Goal: Communication & Community: Answer question/provide support

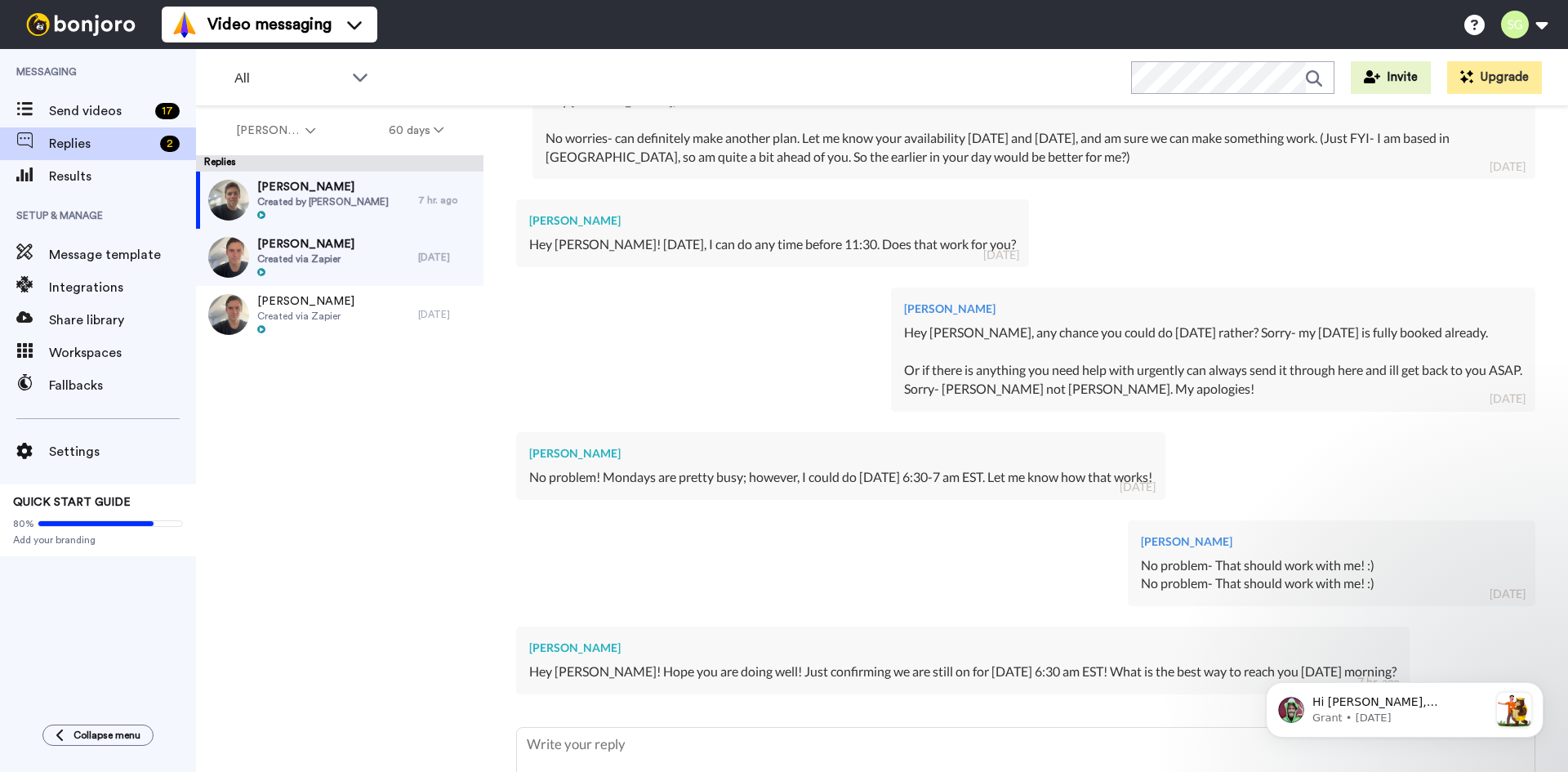
drag, startPoint x: 616, startPoint y: 219, endPoint x: 531, endPoint y: 224, distance: 85.1
click at [531, 224] on div "[PERSON_NAME]" at bounding box center [773, 220] width 487 height 16
copy div "[PERSON_NAME]"
type textarea "x"
click at [613, 748] on textarea at bounding box center [1026, 780] width 1018 height 104
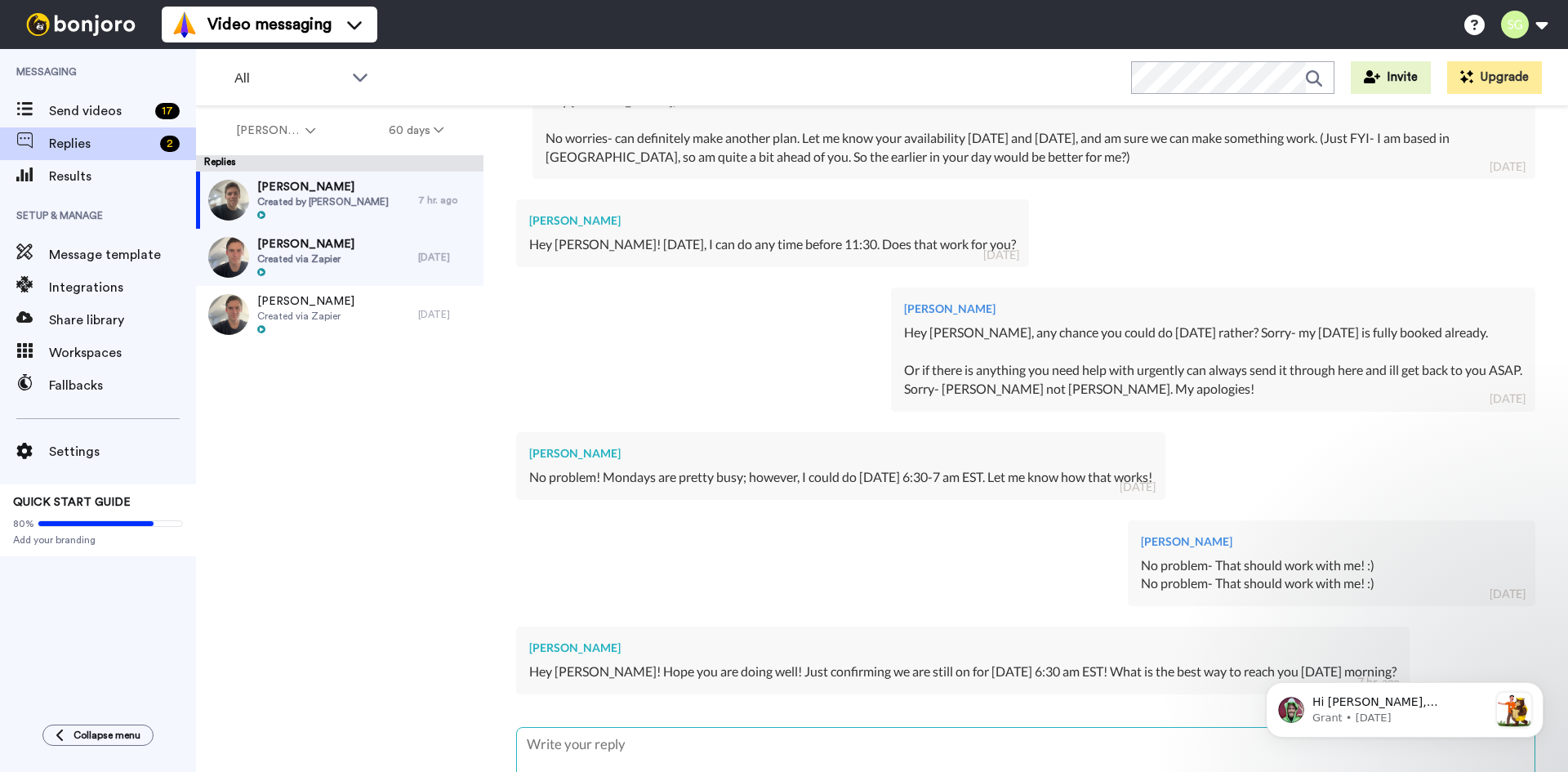
type textarea "H"
type textarea "x"
type textarea "Hi"
type textarea "x"
type textarea "Hi"
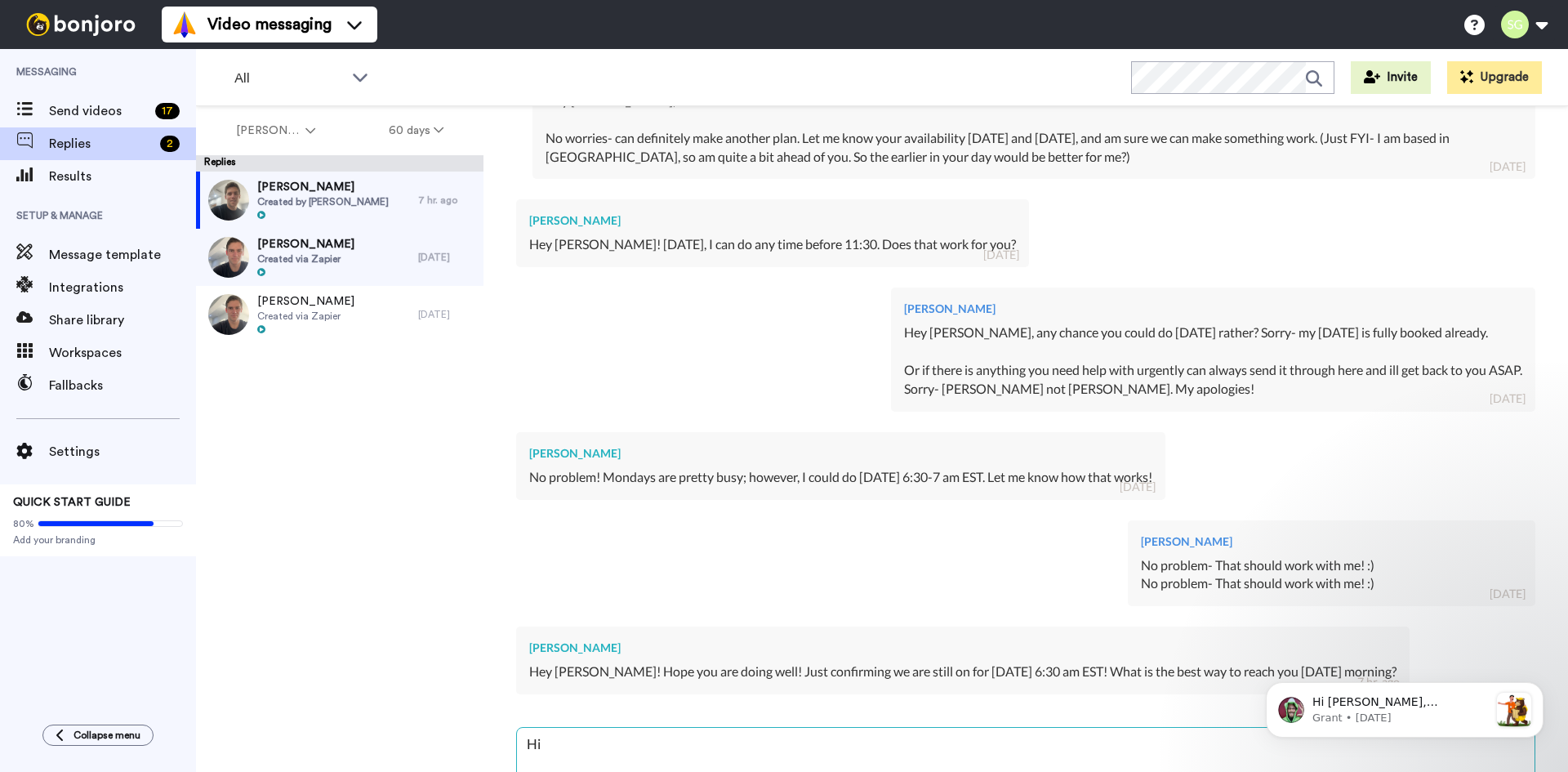
type textarea "x"
type textarea "Hi K"
type textarea "x"
type textarea "Hi [PERSON_NAME]"
type textarea "x"
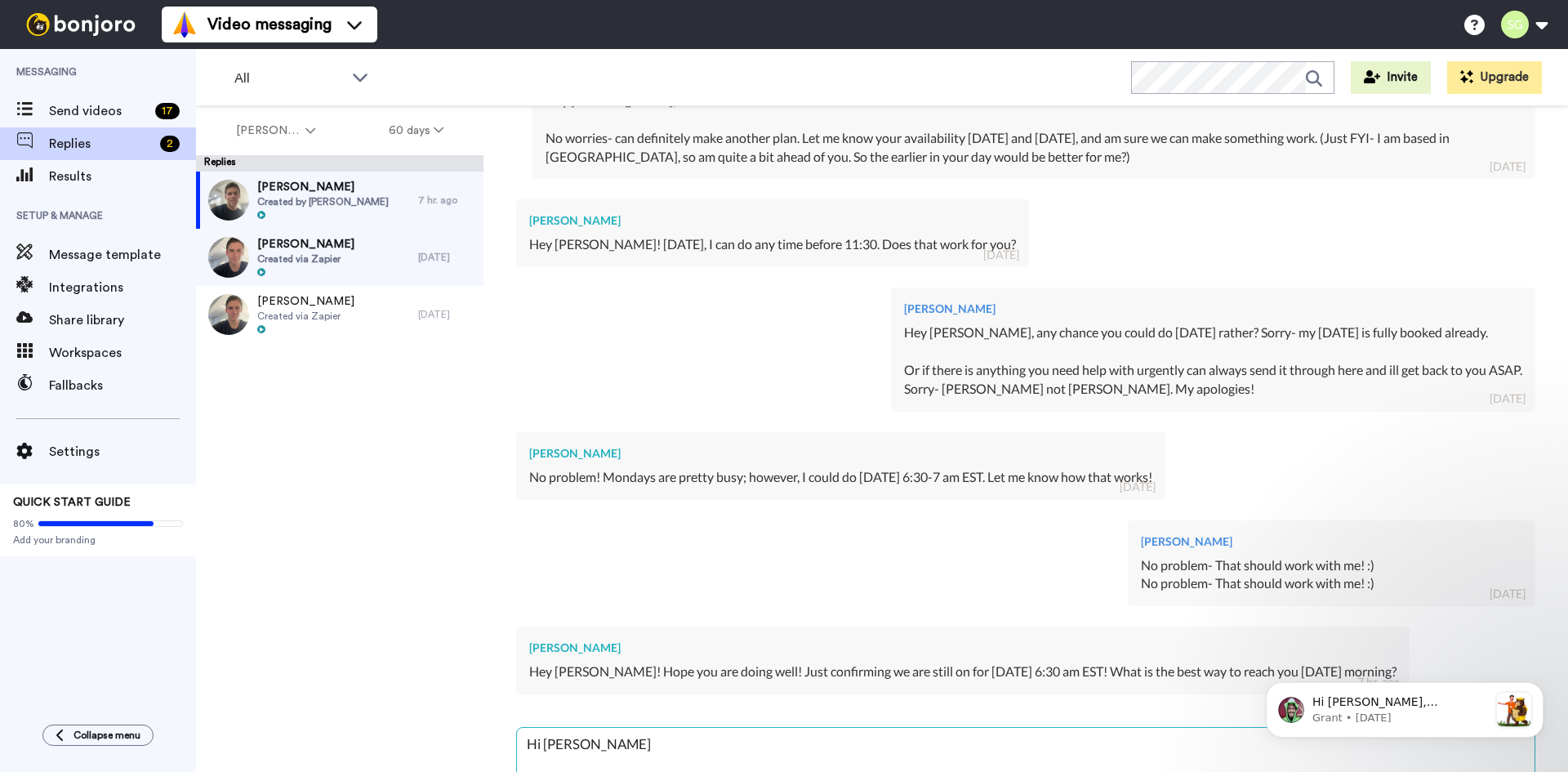
type textarea "Hi Kol"
type textarea "x"
type textarea "Hi [PERSON_NAME]"
type textarea "x"
type textarea "Hi [PERSON_NAME]"
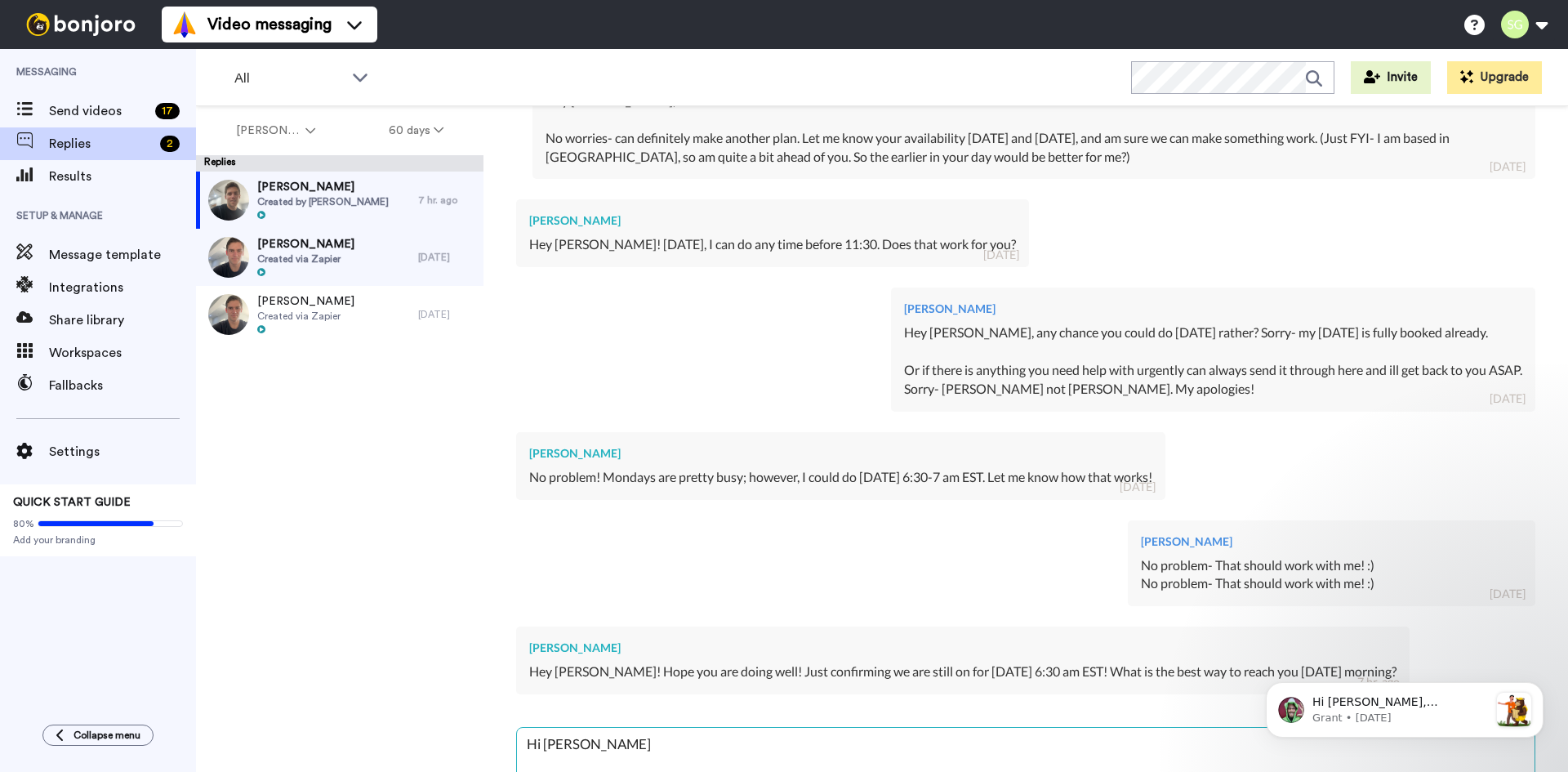
type textarea "x"
type textarea "Hi [PERSON_NAME],"
type textarea "x"
type textarea "Hi [PERSON_NAME],"
type textarea "x"
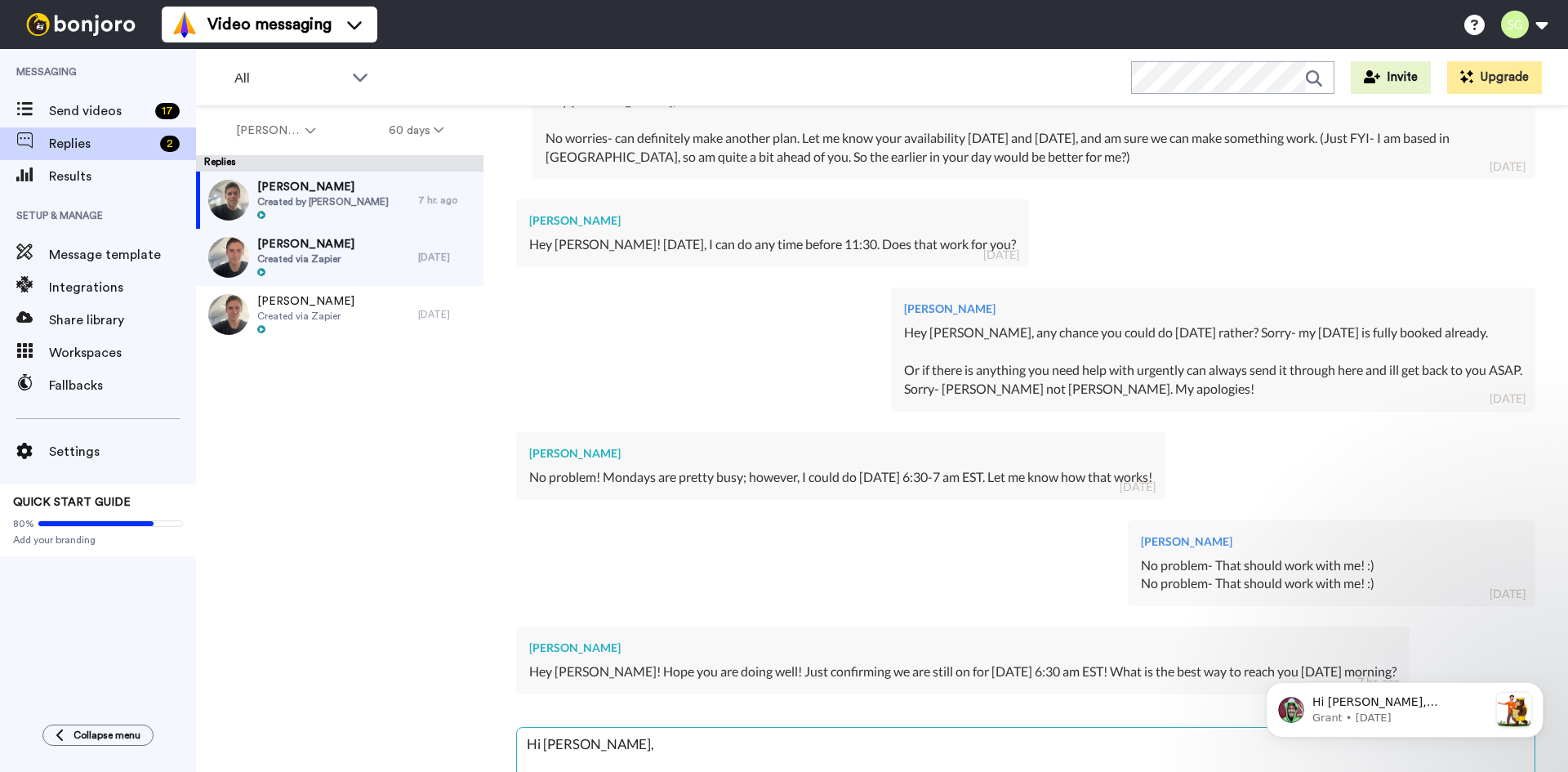
type textarea "Hi [PERSON_NAME]"
type textarea "x"
type textarea "Hi [PERSON_NAME], Ho"
type textarea "x"
type textarea "Hi [PERSON_NAME], Hop"
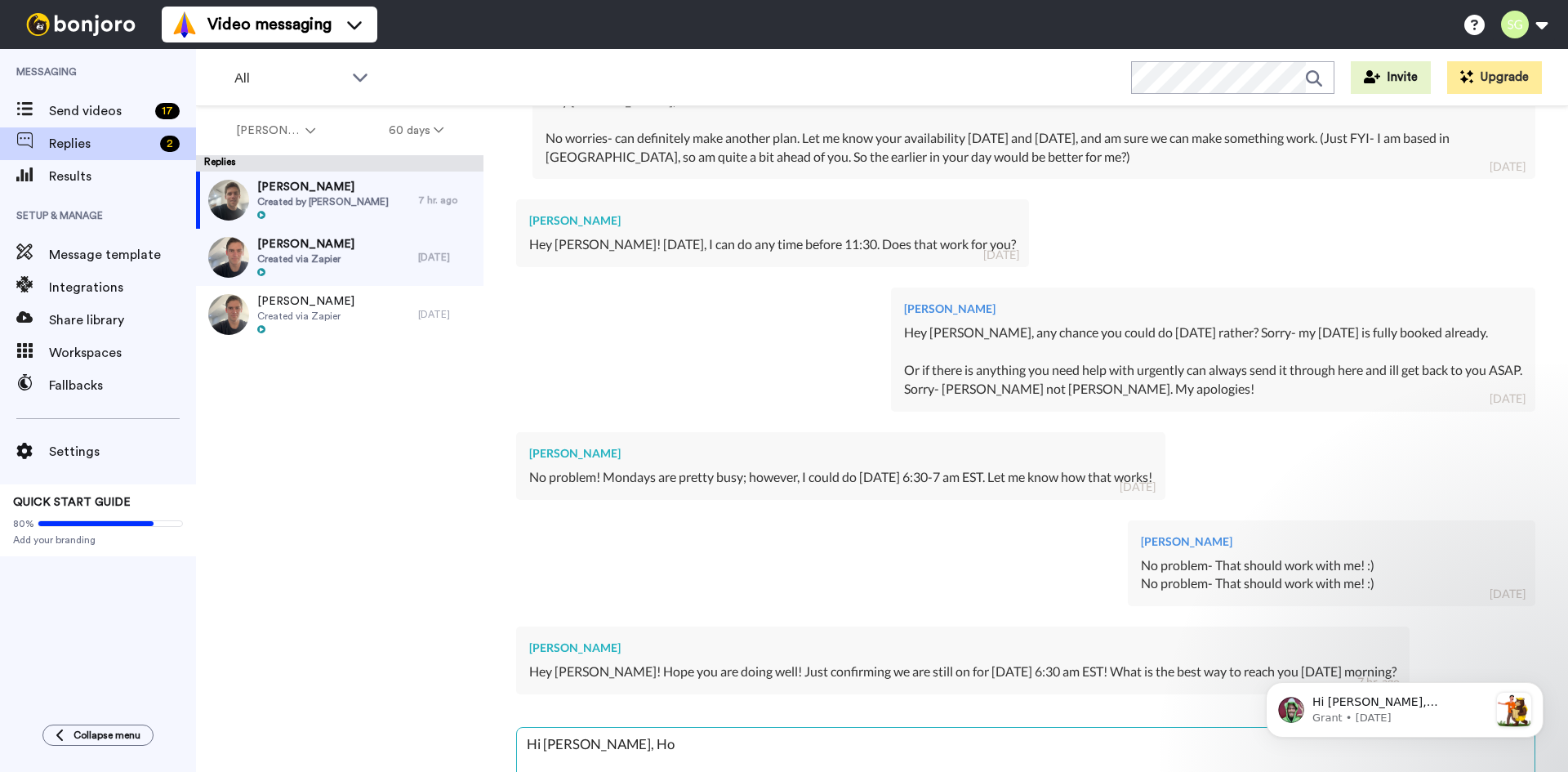
type textarea "x"
type textarea "Hi [PERSON_NAME], Hope"
type textarea "x"
type textarea "Hi [PERSON_NAME], Hope"
type textarea "x"
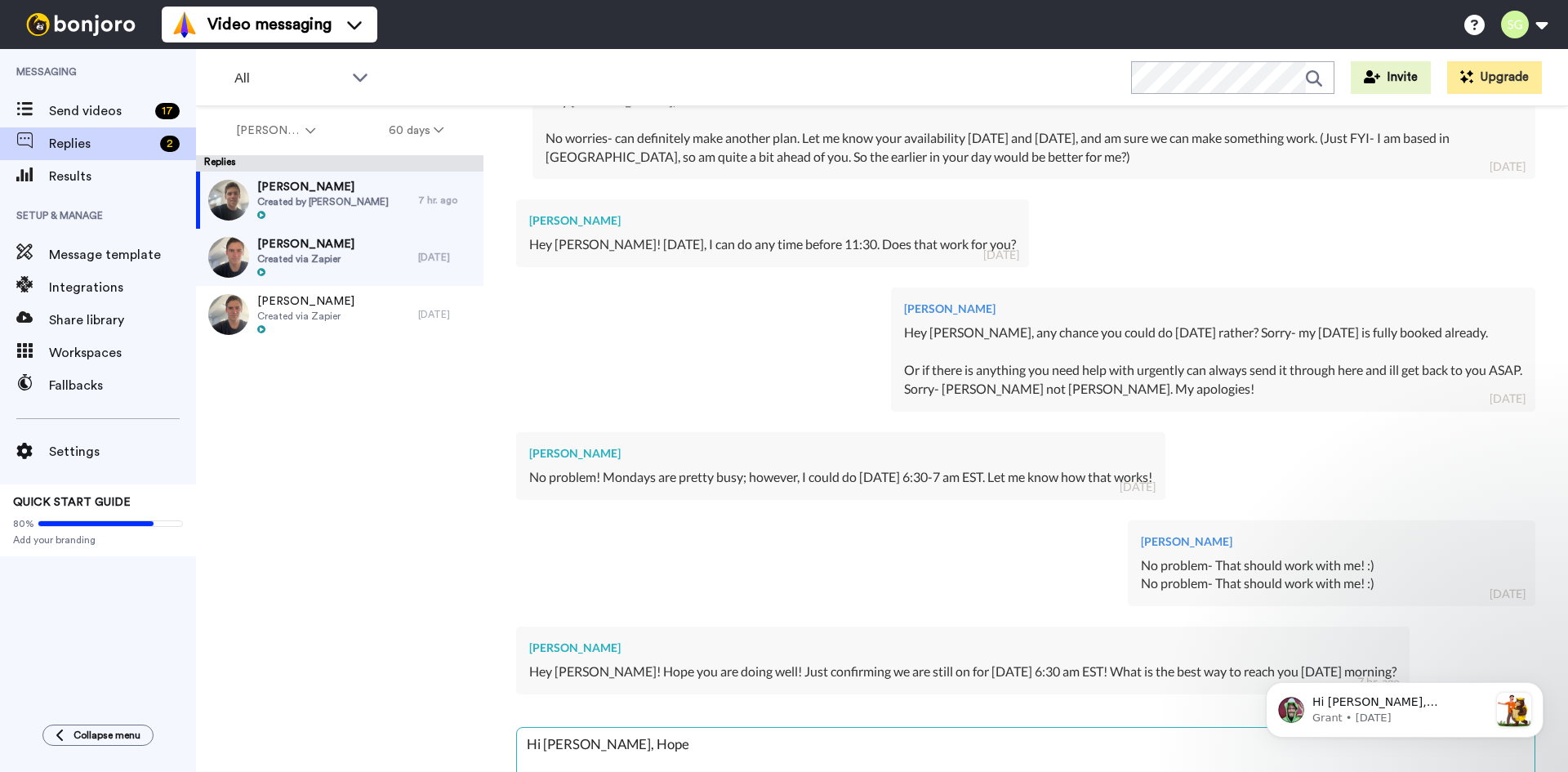
type textarea "Hi [PERSON_NAME], Hope y"
type textarea "x"
type textarea "Hi [PERSON_NAME], Hope yo"
type textarea "x"
type textarea "Hi [PERSON_NAME], Hope you"
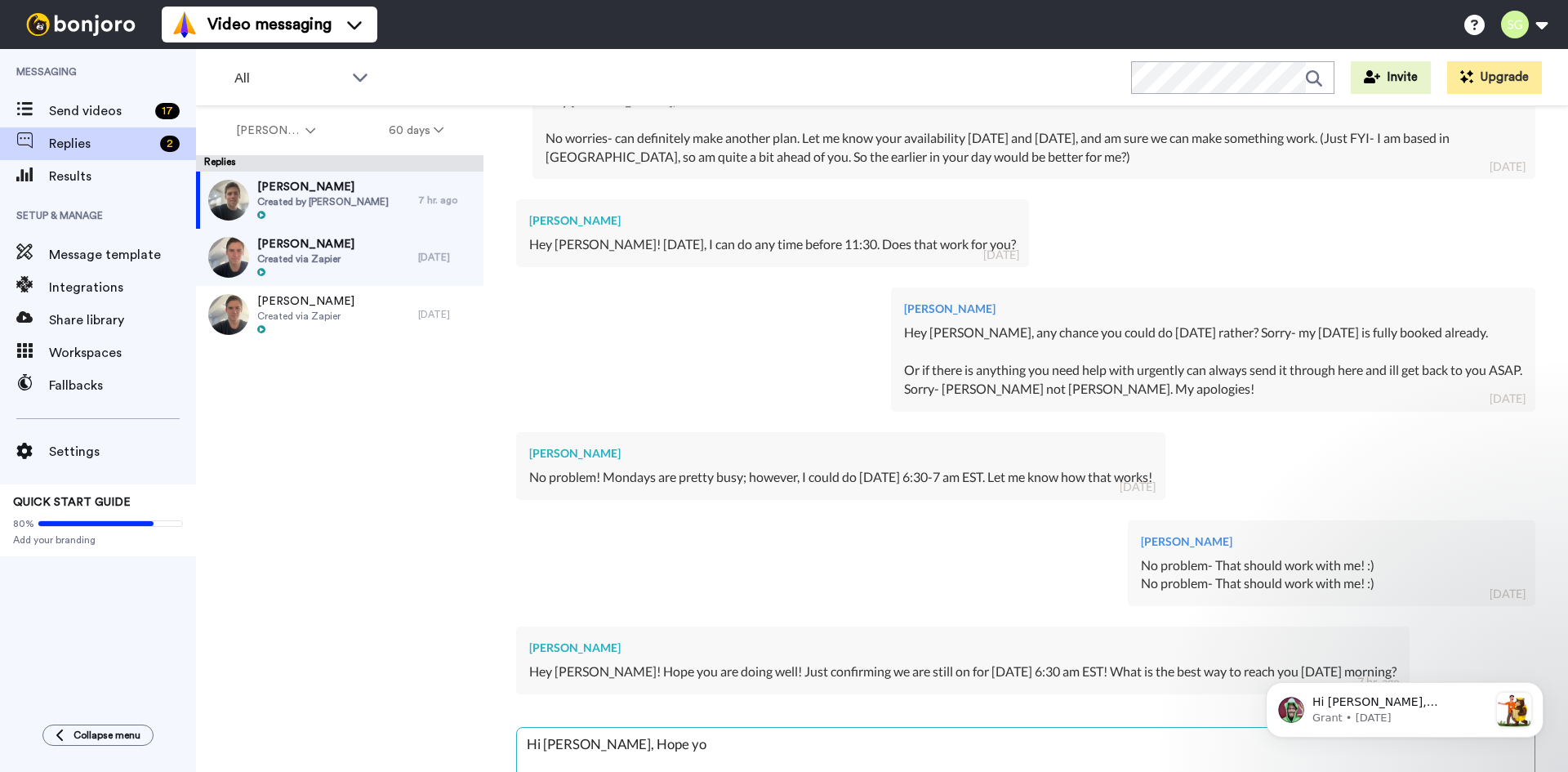
type textarea "x"
type textarea "Hi [PERSON_NAME], Hope you"
type textarea "x"
type textarea "Hi [PERSON_NAME], Hope you h"
type textarea "x"
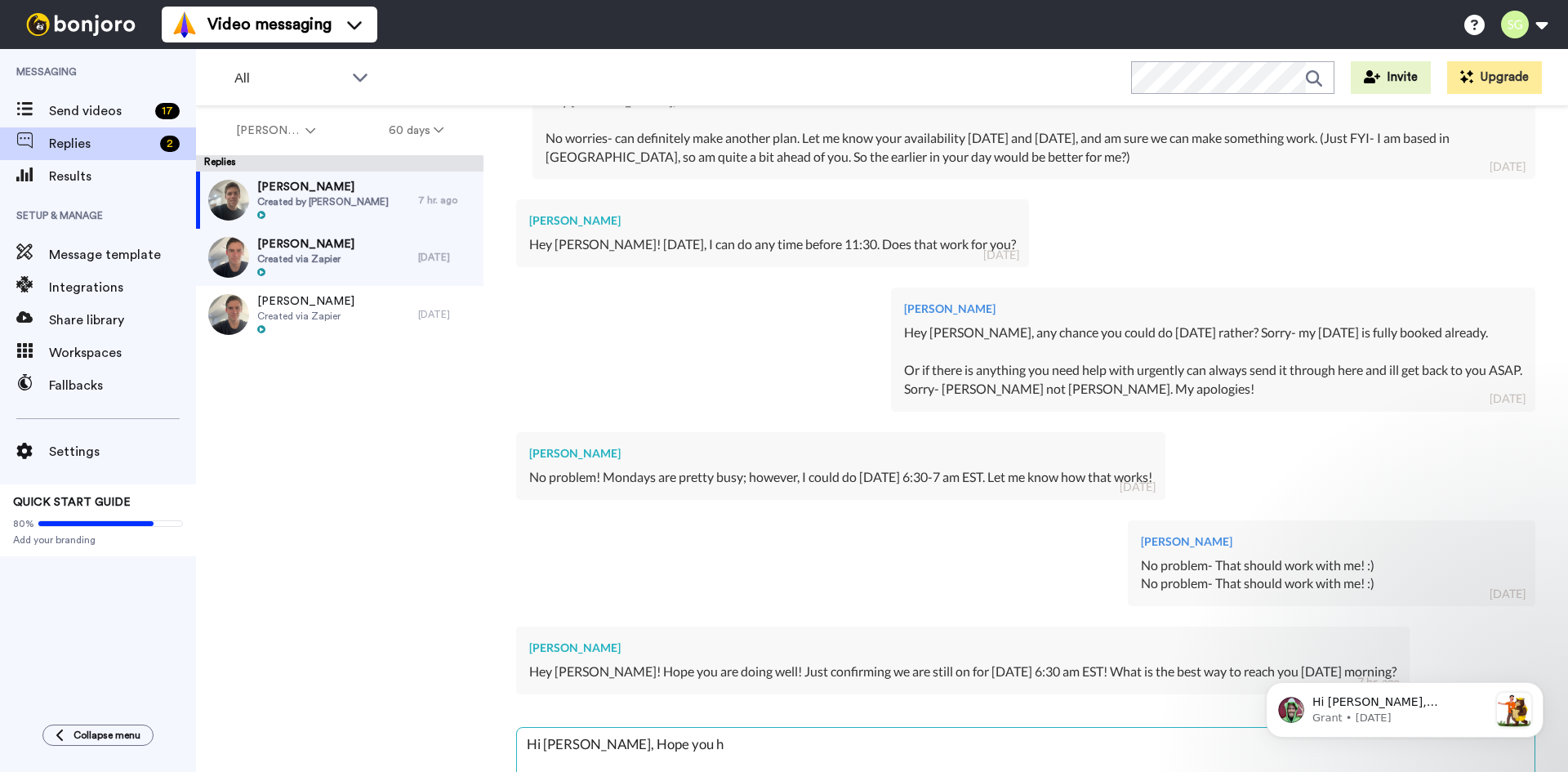
type textarea "Hi [PERSON_NAME], Hope you ha"
type textarea "x"
type textarea "Hi [PERSON_NAME], Hope you had"
type textarea "x"
type textarea "Hi [PERSON_NAME], Hope you had"
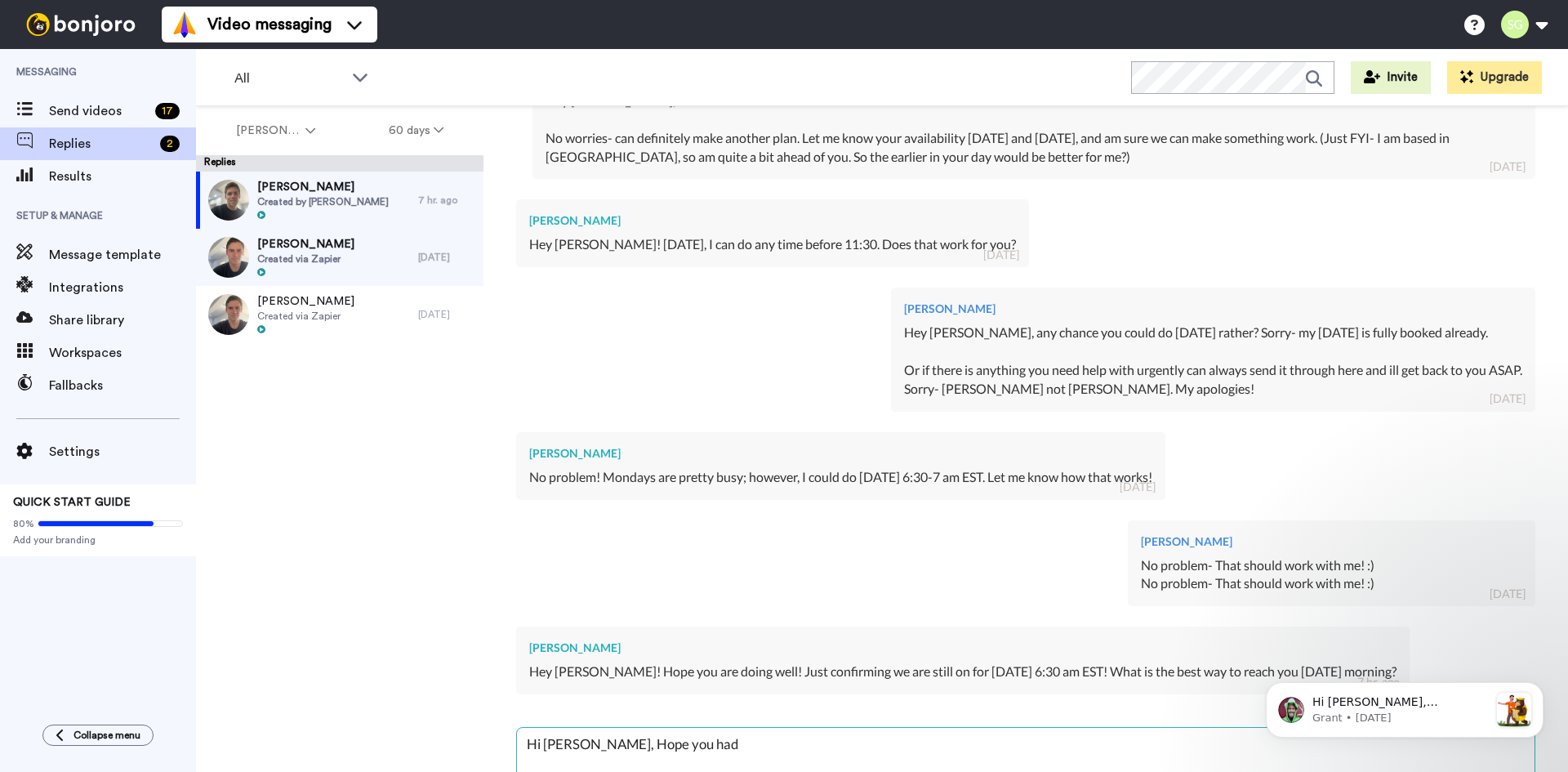
type textarea "x"
type textarea "Hi [PERSON_NAME], Hope you had a"
type textarea "x"
type textarea "Hi [PERSON_NAME], Hope you had a"
type textarea "x"
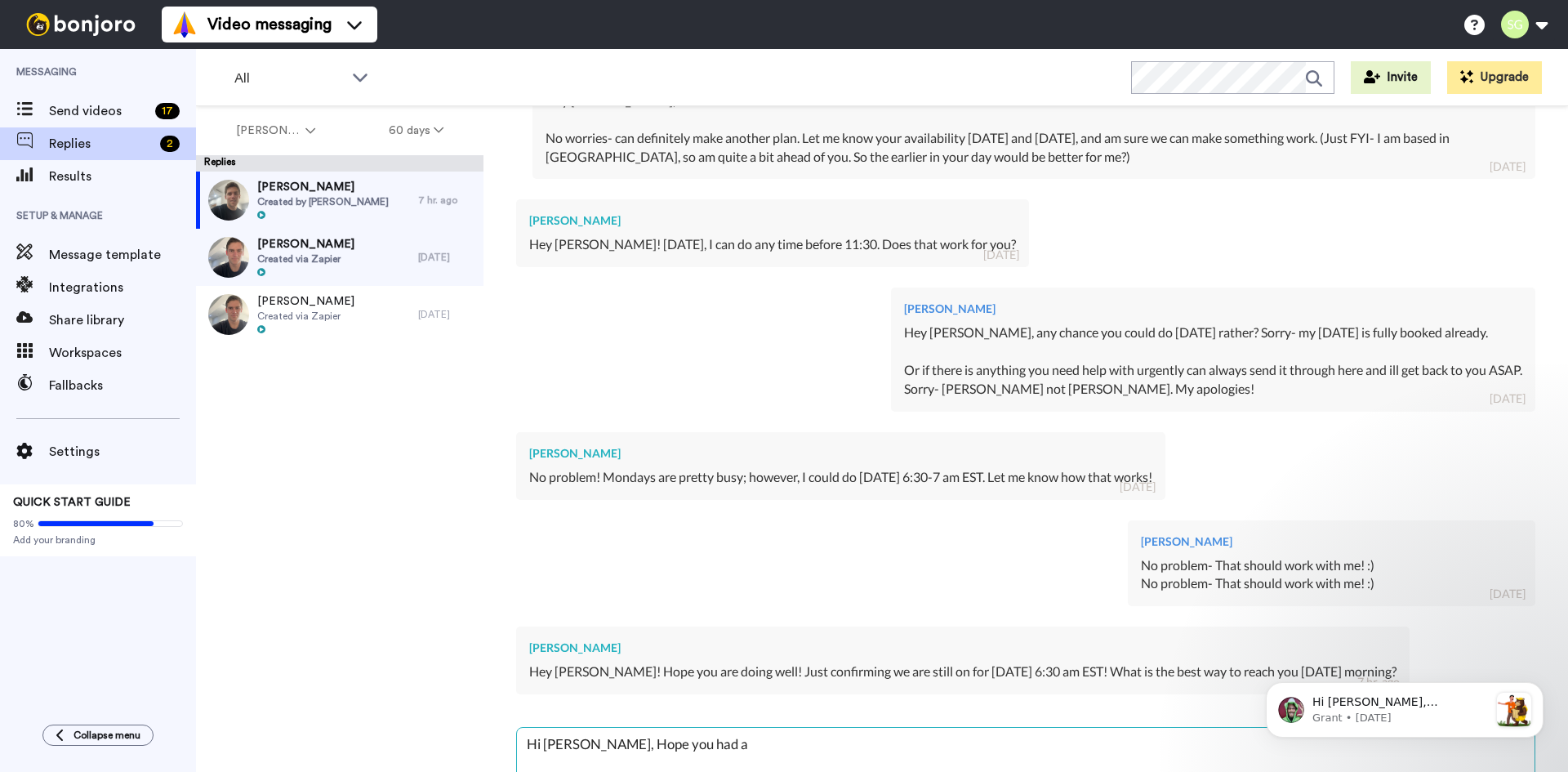
type textarea "Hi [PERSON_NAME], Hope you had a g"
type textarea "x"
type textarea "Hi [PERSON_NAME], Hope you had a gr"
type textarea "x"
type textarea "Hi [PERSON_NAME], Hope you had a gre"
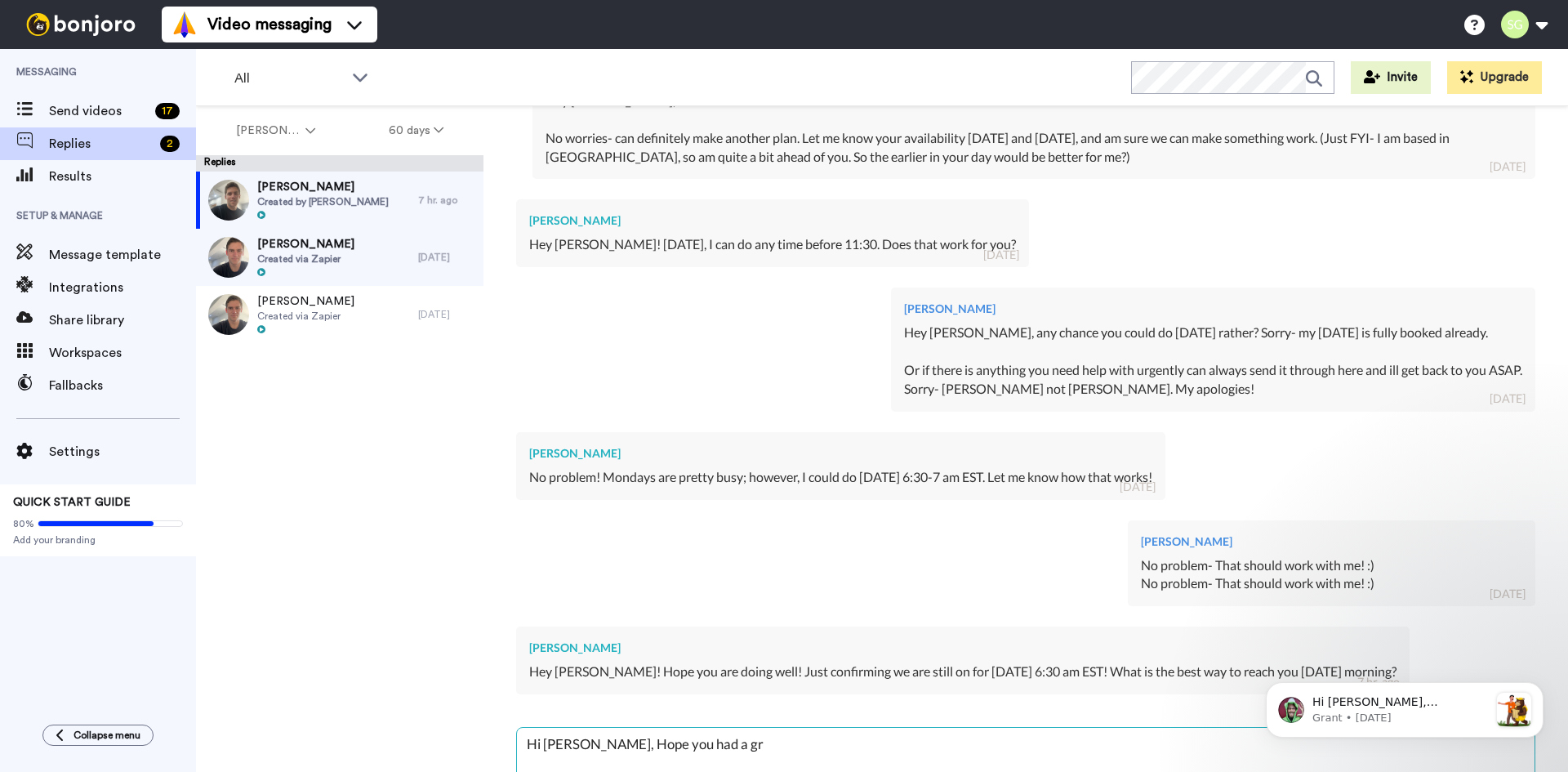
type textarea "x"
type textarea "Hi [PERSON_NAME], Hope you had a grea"
type textarea "x"
type textarea "Hi [PERSON_NAME], Hope you had a great"
type textarea "x"
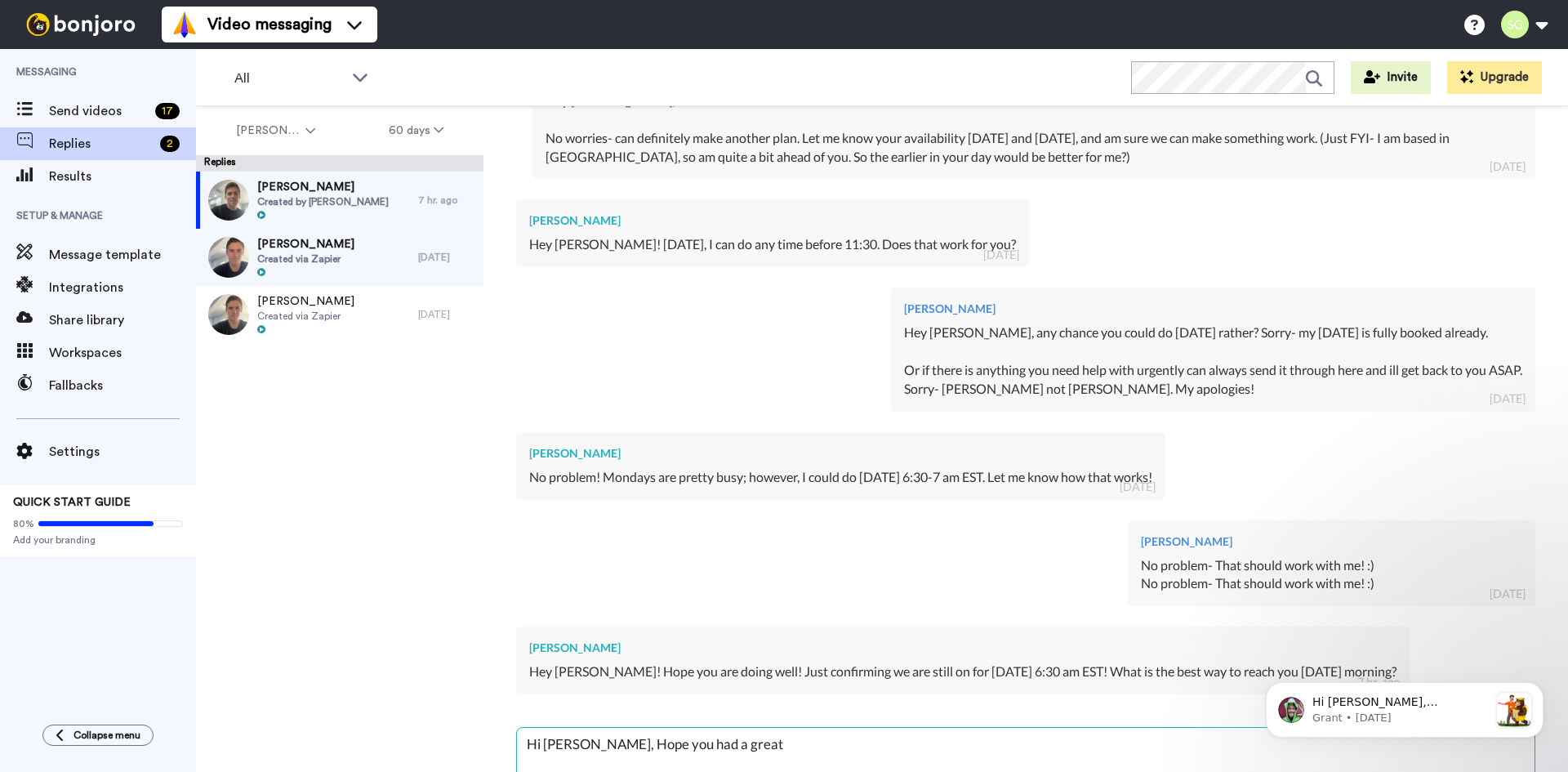
type textarea "Hi [PERSON_NAME], Hope you had a great"
type textarea "x"
type textarea "Hi [PERSON_NAME], Hope you had a great w"
type textarea "x"
type textarea "Hi [PERSON_NAME], Hope you had a great we"
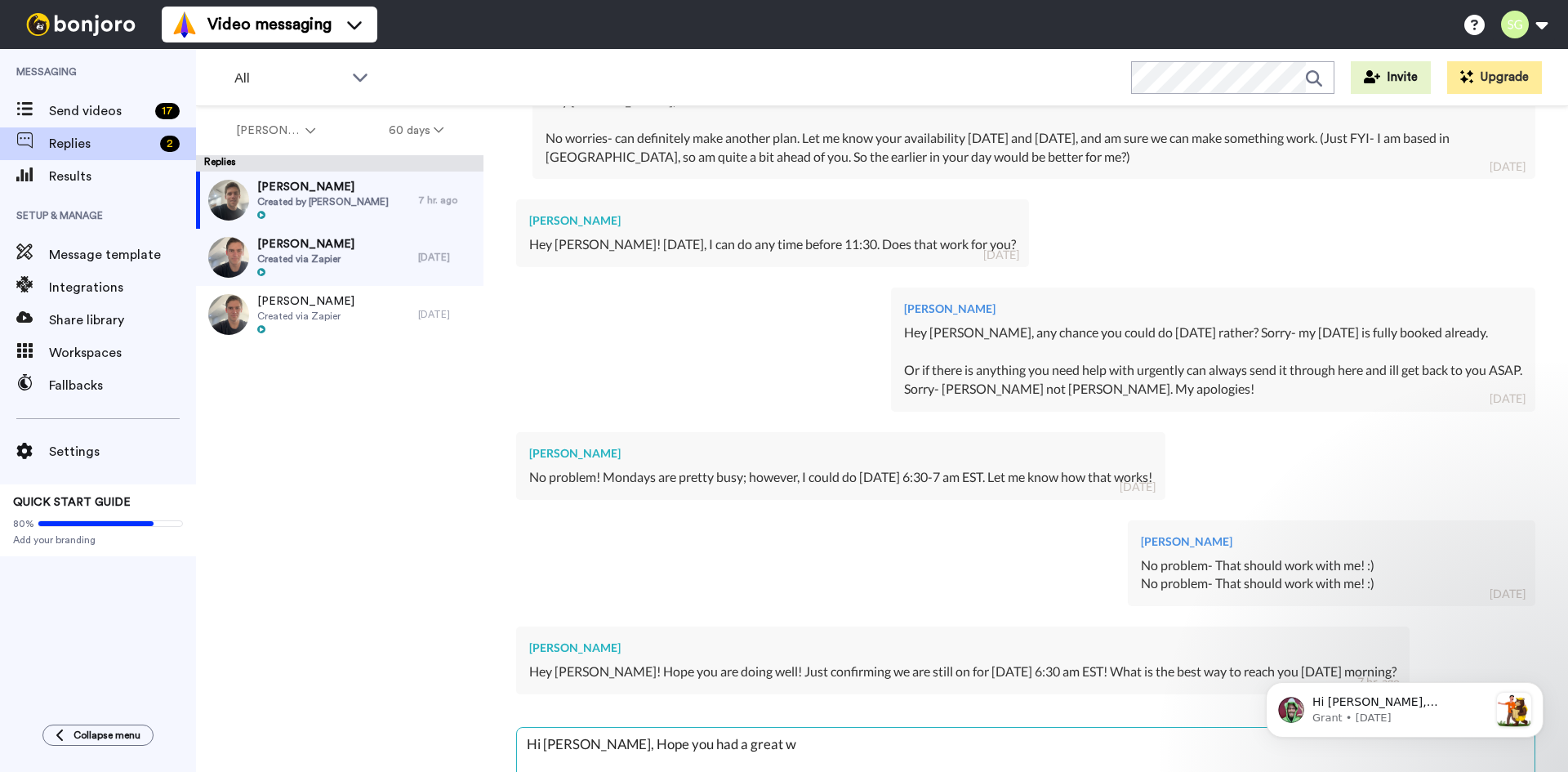
type textarea "x"
type textarea "Hi [PERSON_NAME], Hope you had a great wee"
type textarea "x"
type textarea "Hi [PERSON_NAME], Hope you had a great week"
type textarea "x"
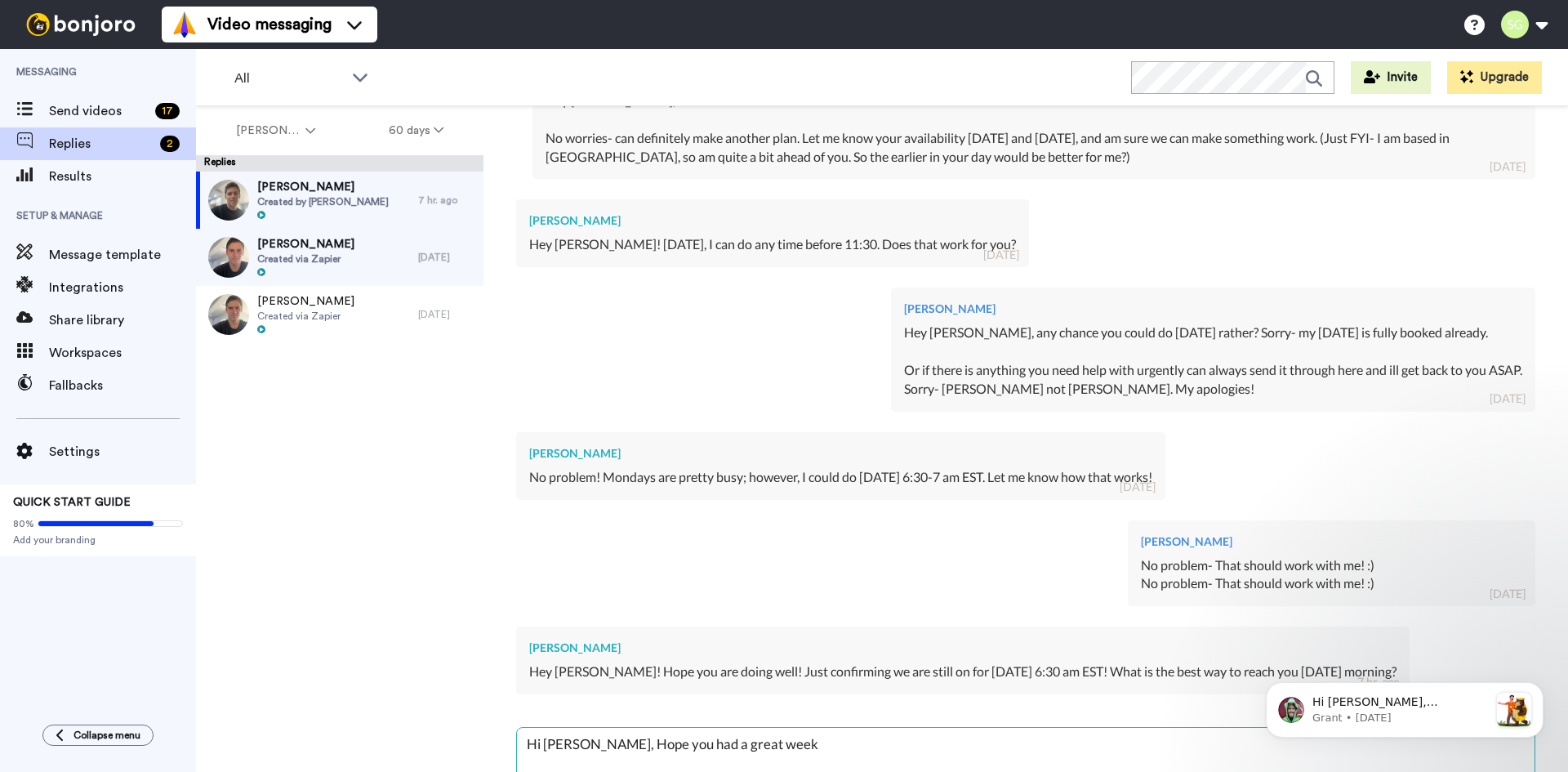
type textarea "Hi [PERSON_NAME], Hope you had a great weeke"
type textarea "x"
type textarea "Hi [PERSON_NAME], Hope you had a great weeken"
type textarea "x"
type textarea "Hi [PERSON_NAME], Hope you had a great weekend"
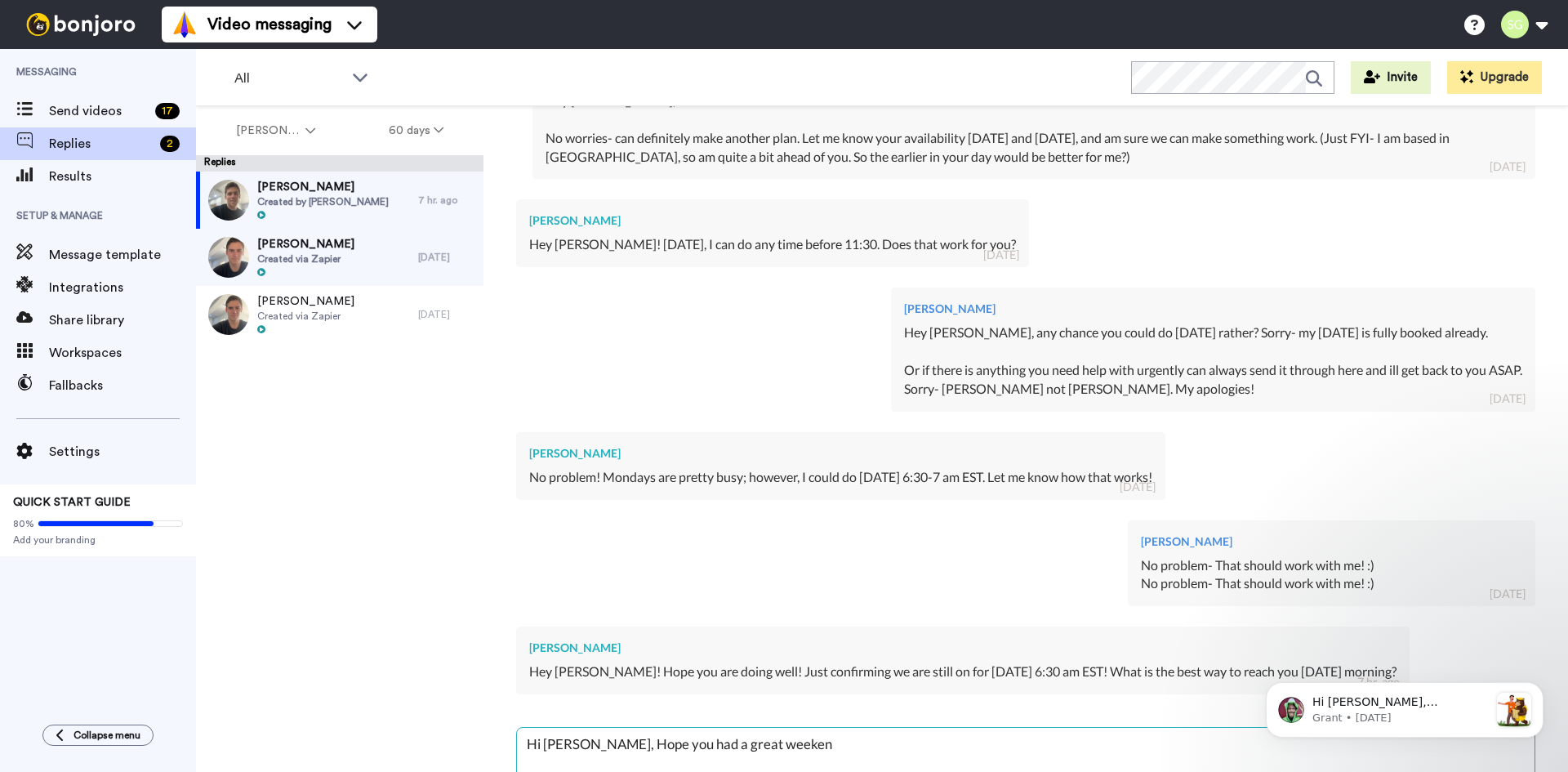
type textarea "x"
type textarea "Hi [PERSON_NAME], Hope you had a great weekend."
type textarea "x"
type textarea "Hi [PERSON_NAME], Hope you had a great weekend."
type textarea "x"
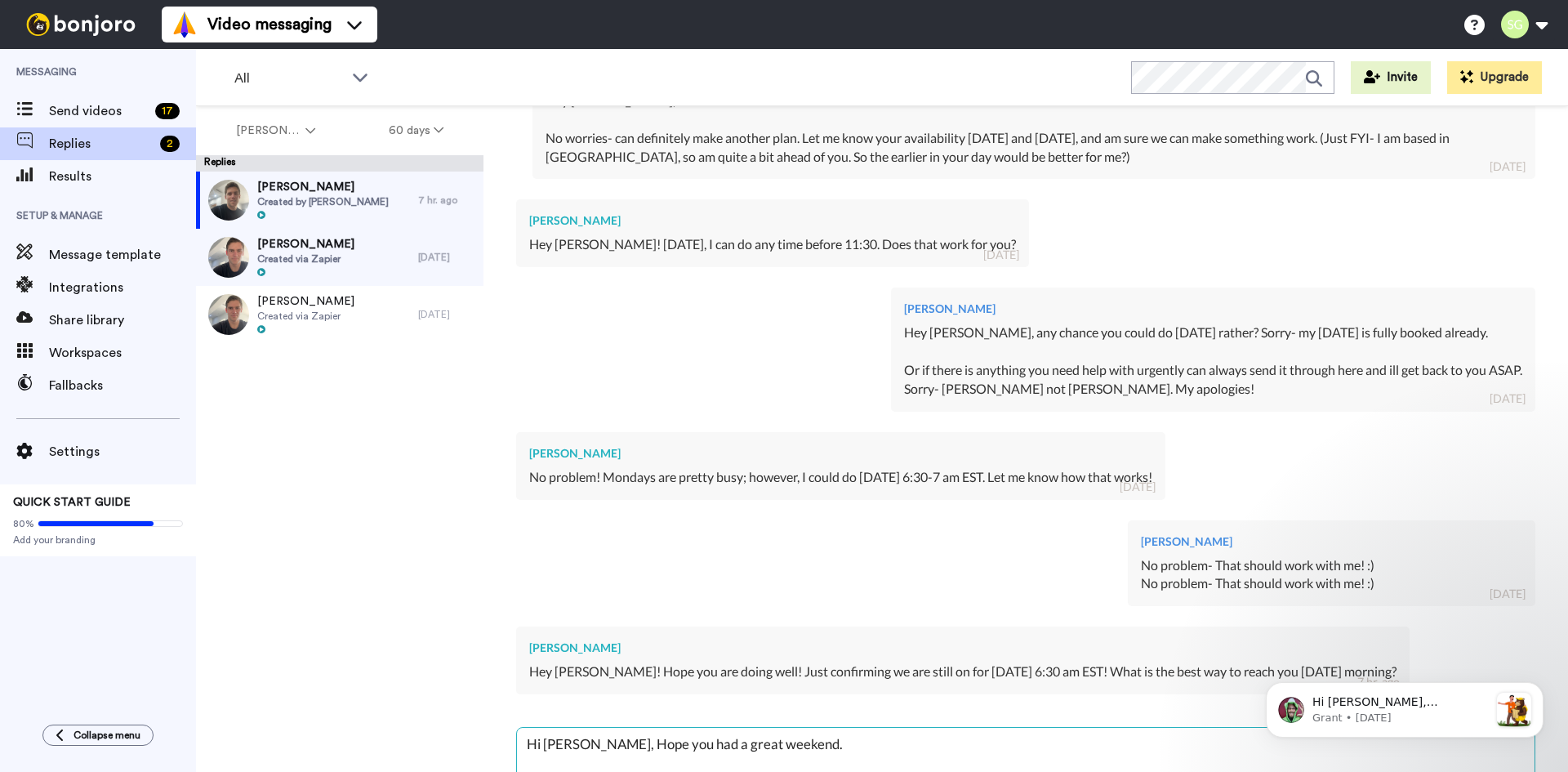
type textarea "Hi [PERSON_NAME], Hope you had a great weekend. Y"
type textarea "x"
type textarea "Hi [PERSON_NAME], Hope you had a great weekend."
type textarea "x"
type textarea "Hi [PERSON_NAME], Hope you had a great weekend. Y"
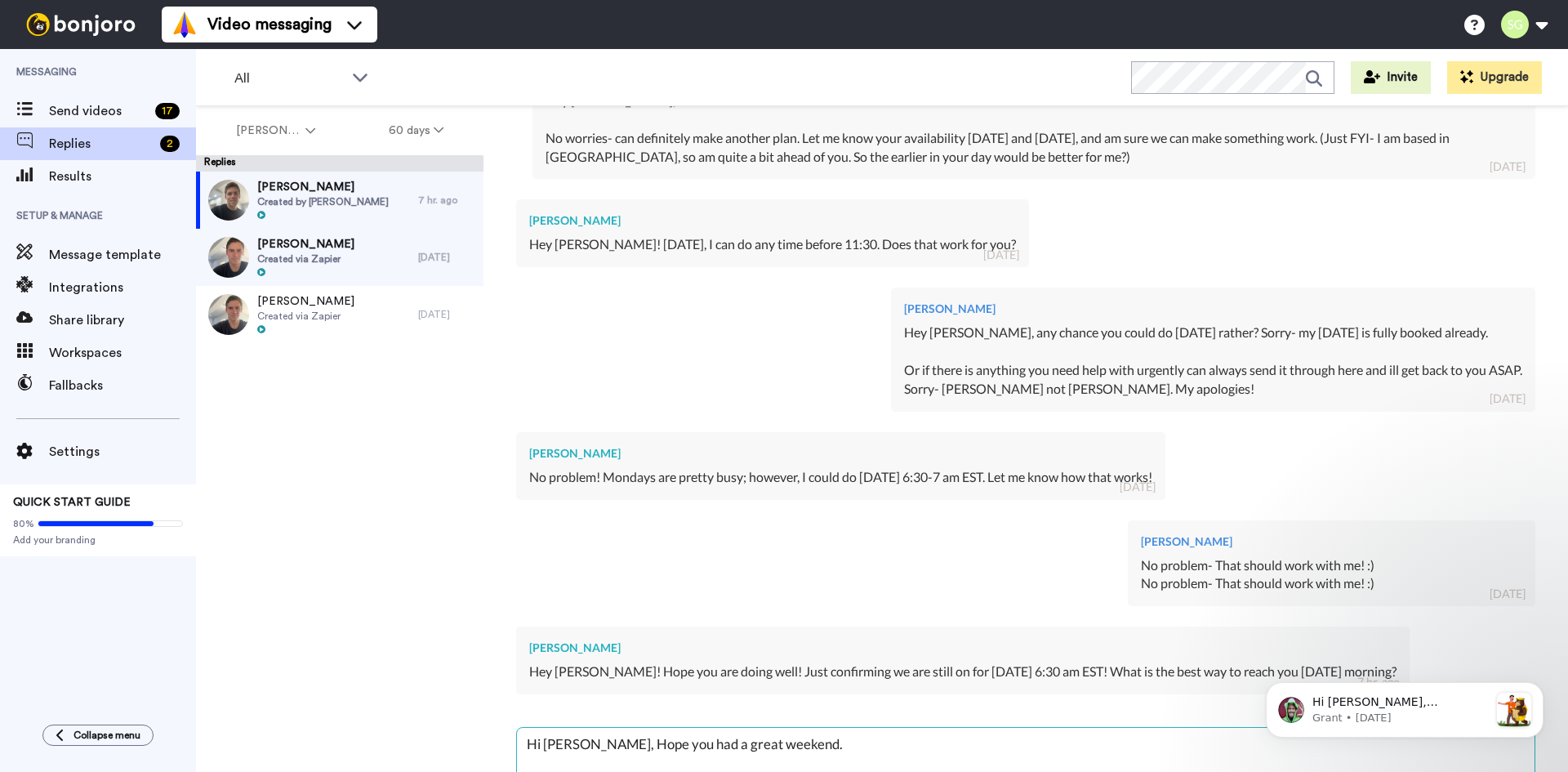
type textarea "x"
type textarea "Hi [PERSON_NAME], Hope you had a great weekend. Ye"
type textarea "x"
type textarea "Hi [PERSON_NAME], Hope you had a great weekend. Yes"
type textarea "x"
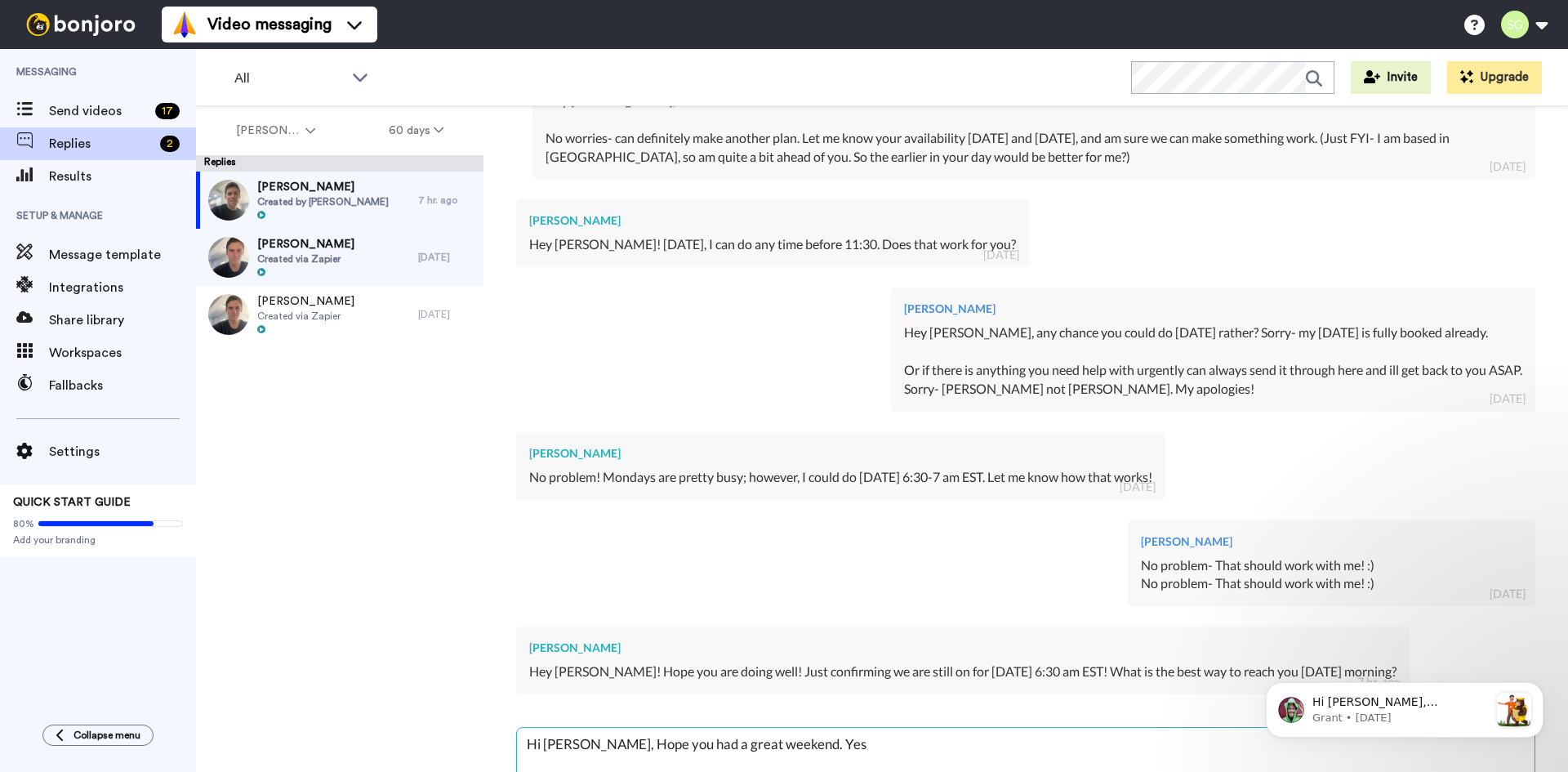
type textarea "Hi [PERSON_NAME], Hope you had a great weekend. Yes"
type textarea "x"
type textarea "Hi [PERSON_NAME], Hope you had a great weekend. Yes t"
type textarea "x"
type textarea "Hi [PERSON_NAME], Hope you had a great weekend. Yes th"
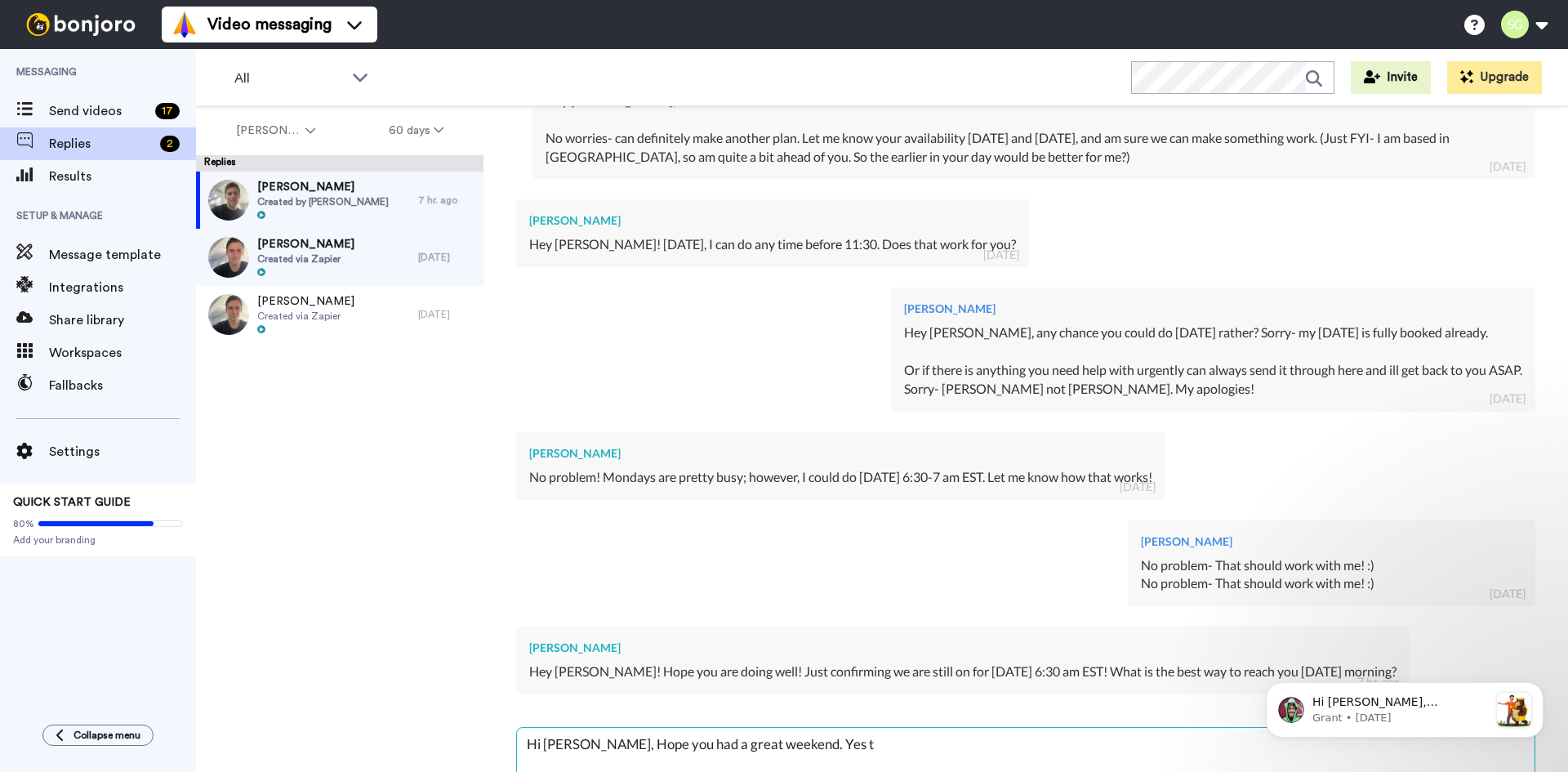
type textarea "x"
type textarea "Hi [PERSON_NAME], Hope you had a great weekend. Yes tha"
type textarea "x"
type textarea "Hi [PERSON_NAME], Hope you had a great weekend. Yes that"
type textarea "x"
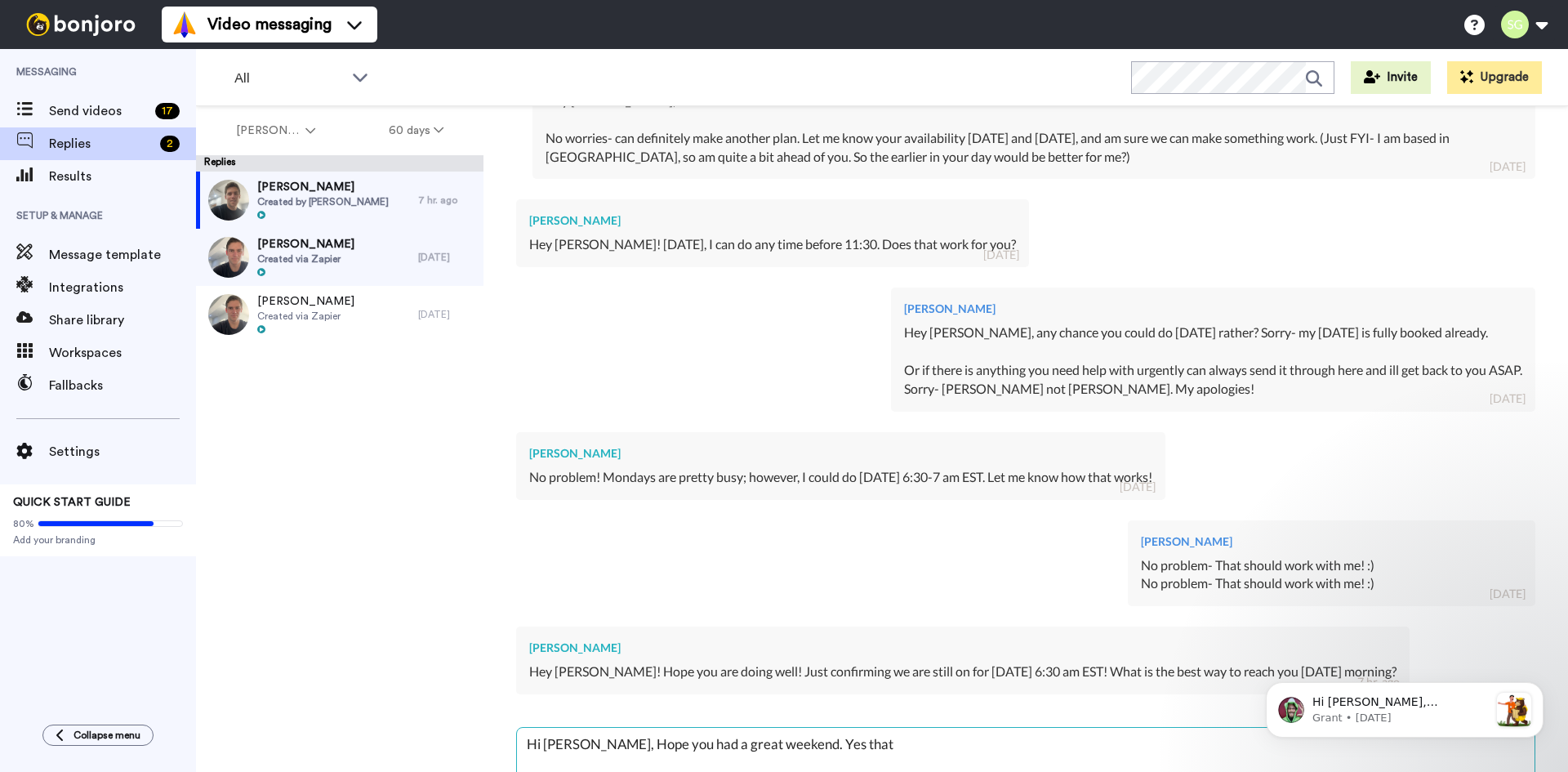
type textarea "Hi [PERSON_NAME], Hope you had a great weekend. Yes thats"
type textarea "x"
type textarea "Hi [PERSON_NAME], Hope you had a great weekend. Yes thats"
type textarea "x"
type textarea "Hi [PERSON_NAME], Hope you had a great weekend. Yes thats n"
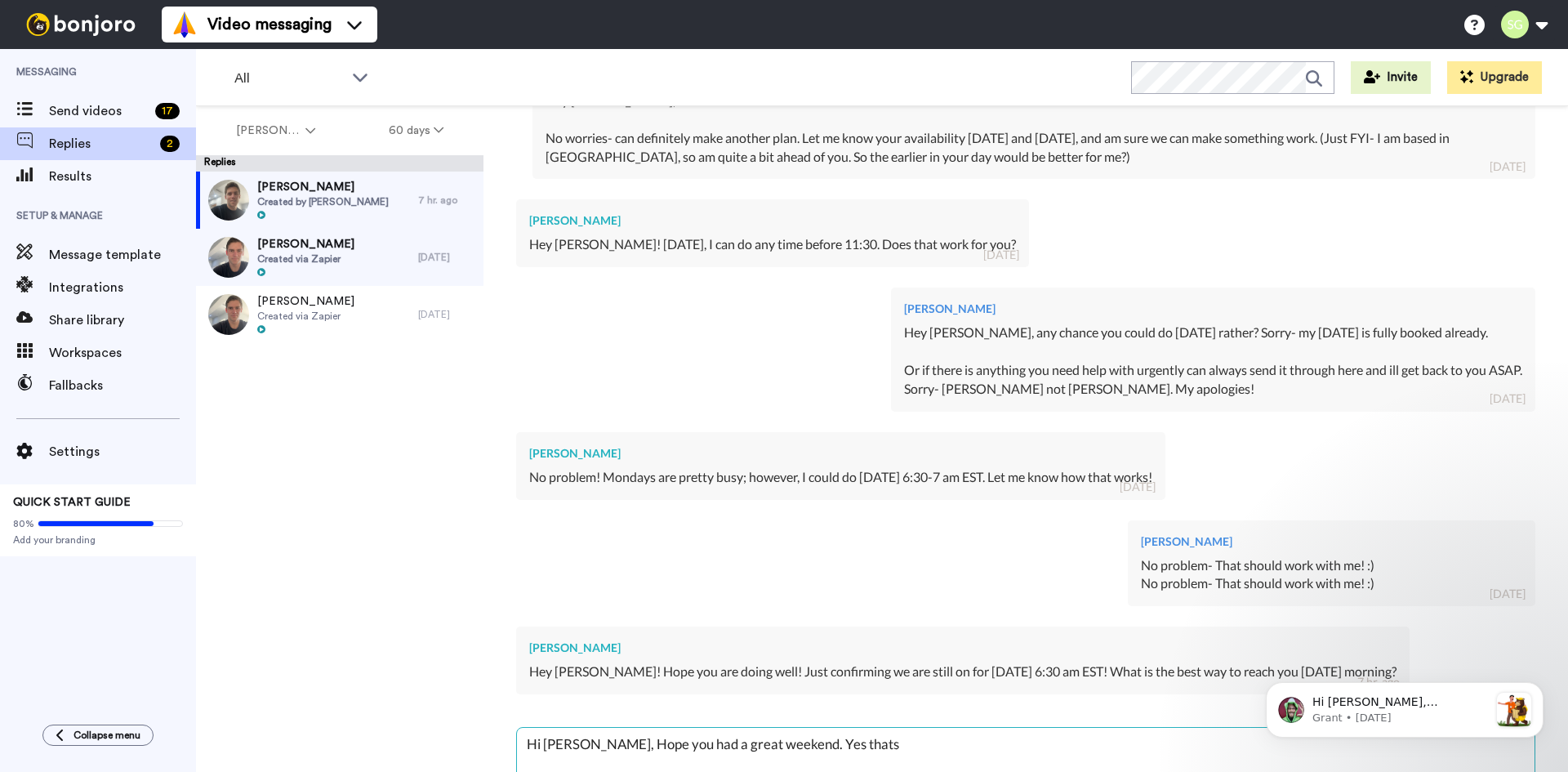
type textarea "x"
type textarea "Hi [PERSON_NAME], Hope you had a great weekend. Yes thats no"
type textarea "x"
type textarea "Hi [PERSON_NAME], Hope you had a great weekend. Yes thats no"
type textarea "x"
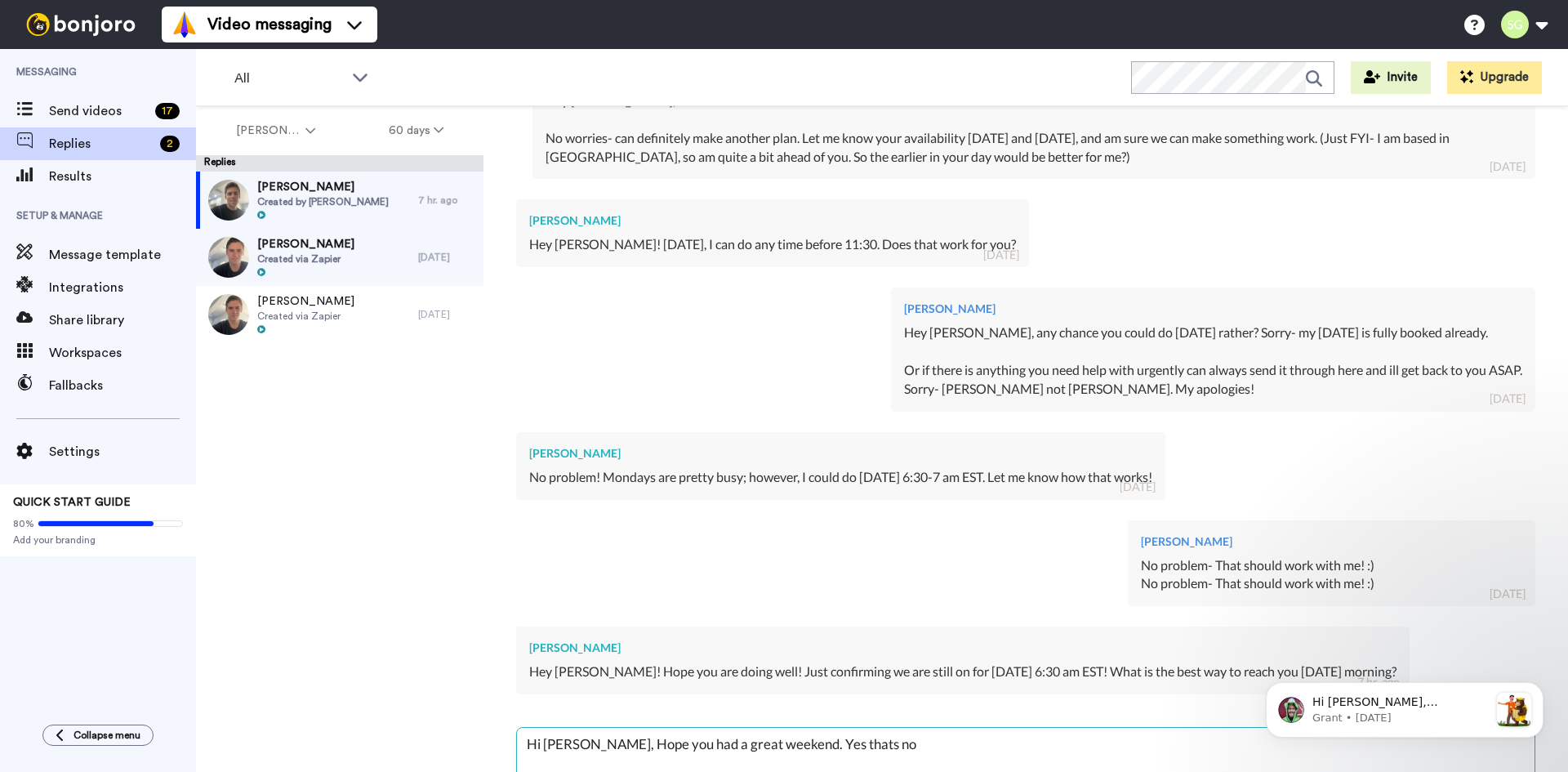
type textarea "Hi [PERSON_NAME], Hope you had a great weekend. Yes thats no p"
type textarea "x"
type textarea "Hi [PERSON_NAME], Hope you had a great weekend. Yes thats no pr"
type textarea "x"
type textarea "Hi [PERSON_NAME], Hope you had a great weekend. Yes thats no pro"
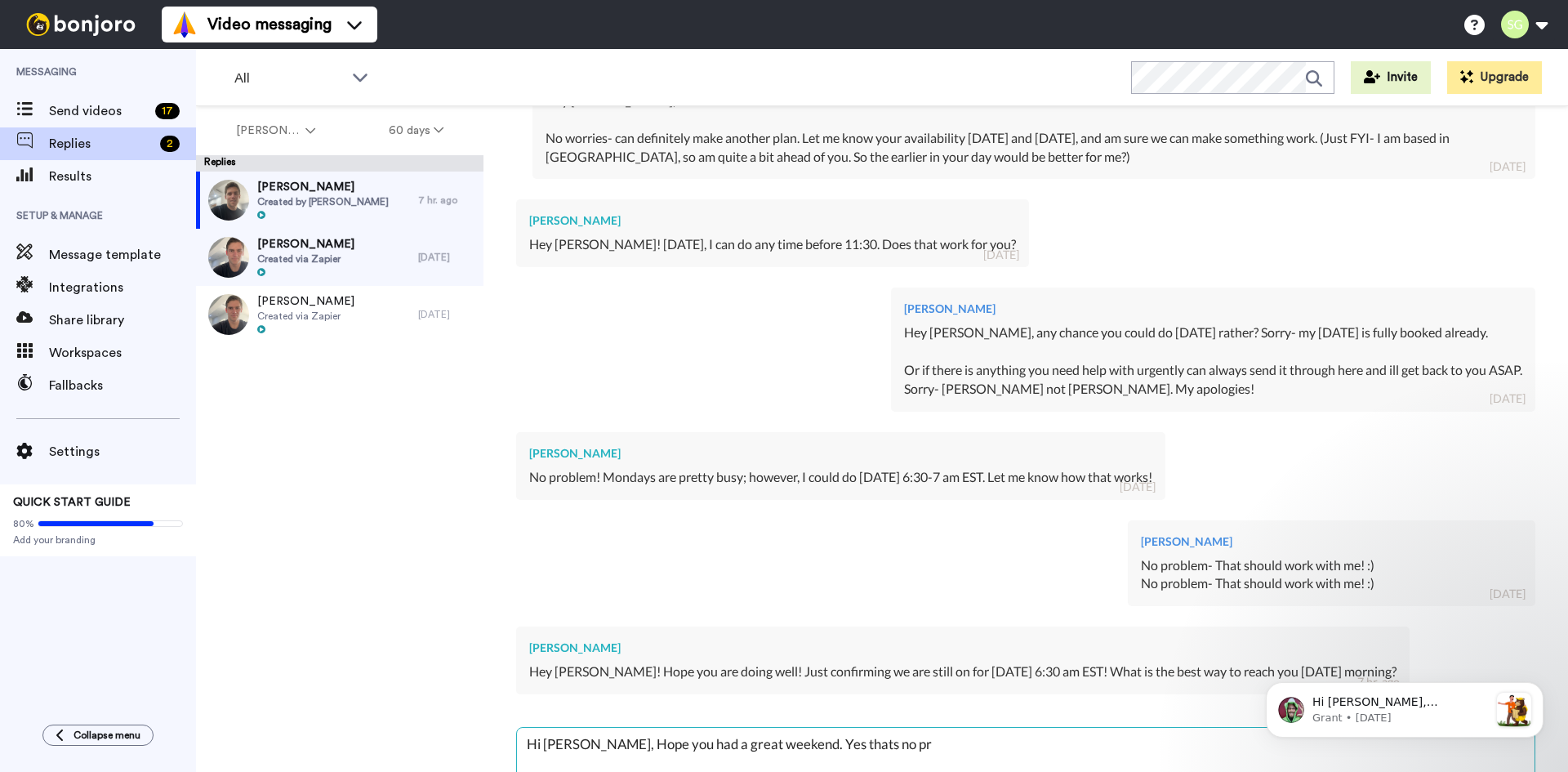
type textarea "x"
type textarea "Hi [PERSON_NAME], Hope you had a great weekend. Yes thats no prob"
type textarea "x"
type textarea "Hi [PERSON_NAME], Hope you had a great weekend. Yes thats no probl"
type textarea "x"
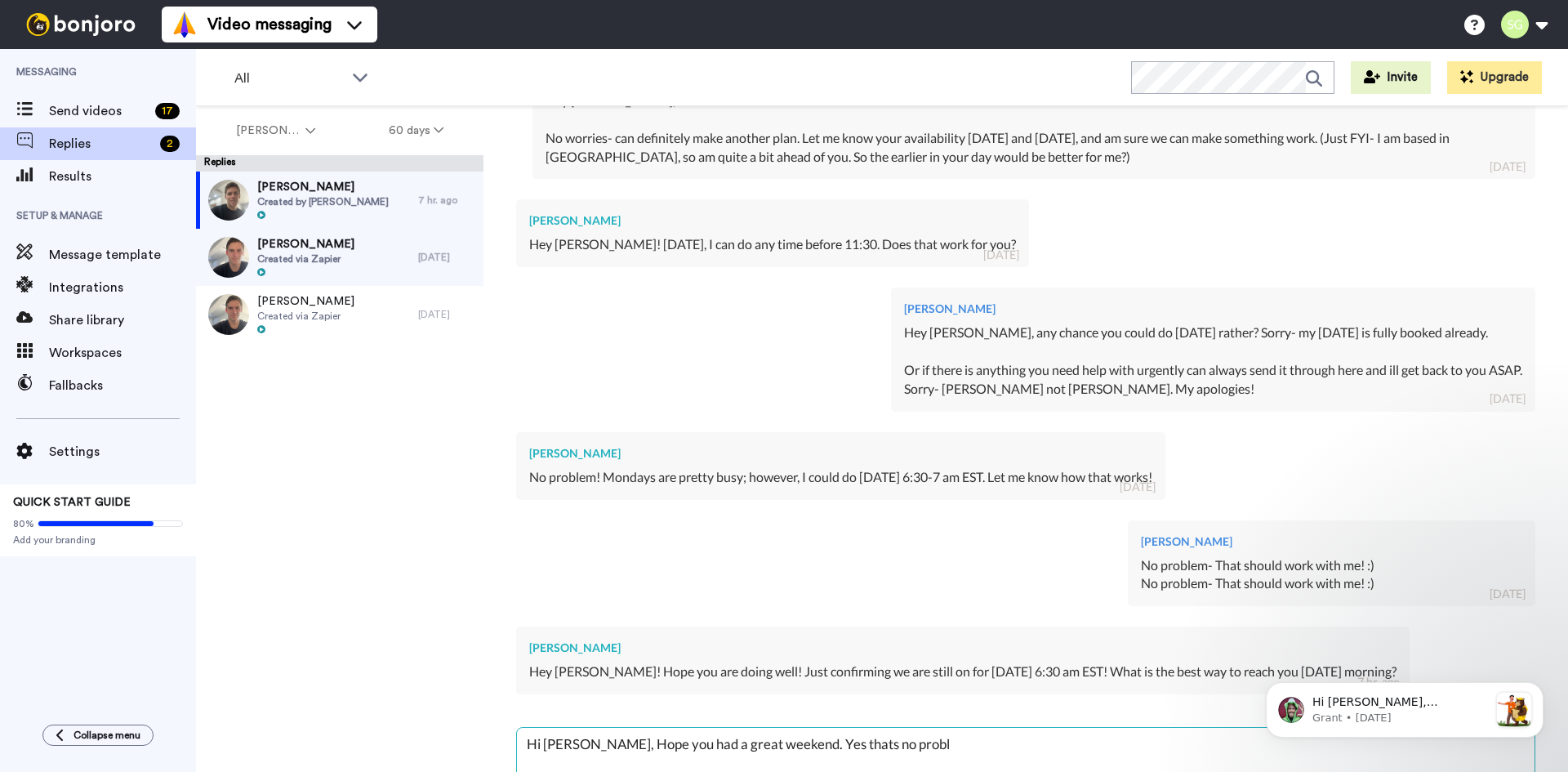
type textarea "Hi [PERSON_NAME], Hope you had a great weekend. Yes thats no proble"
type textarea "x"
type textarea "Hi [PERSON_NAME], Hope you had a great weekend. Yes thats no problem"
type textarea "x"
type textarea "Hi [PERSON_NAME], Hope you had a great weekend. Yes thats no problem-"
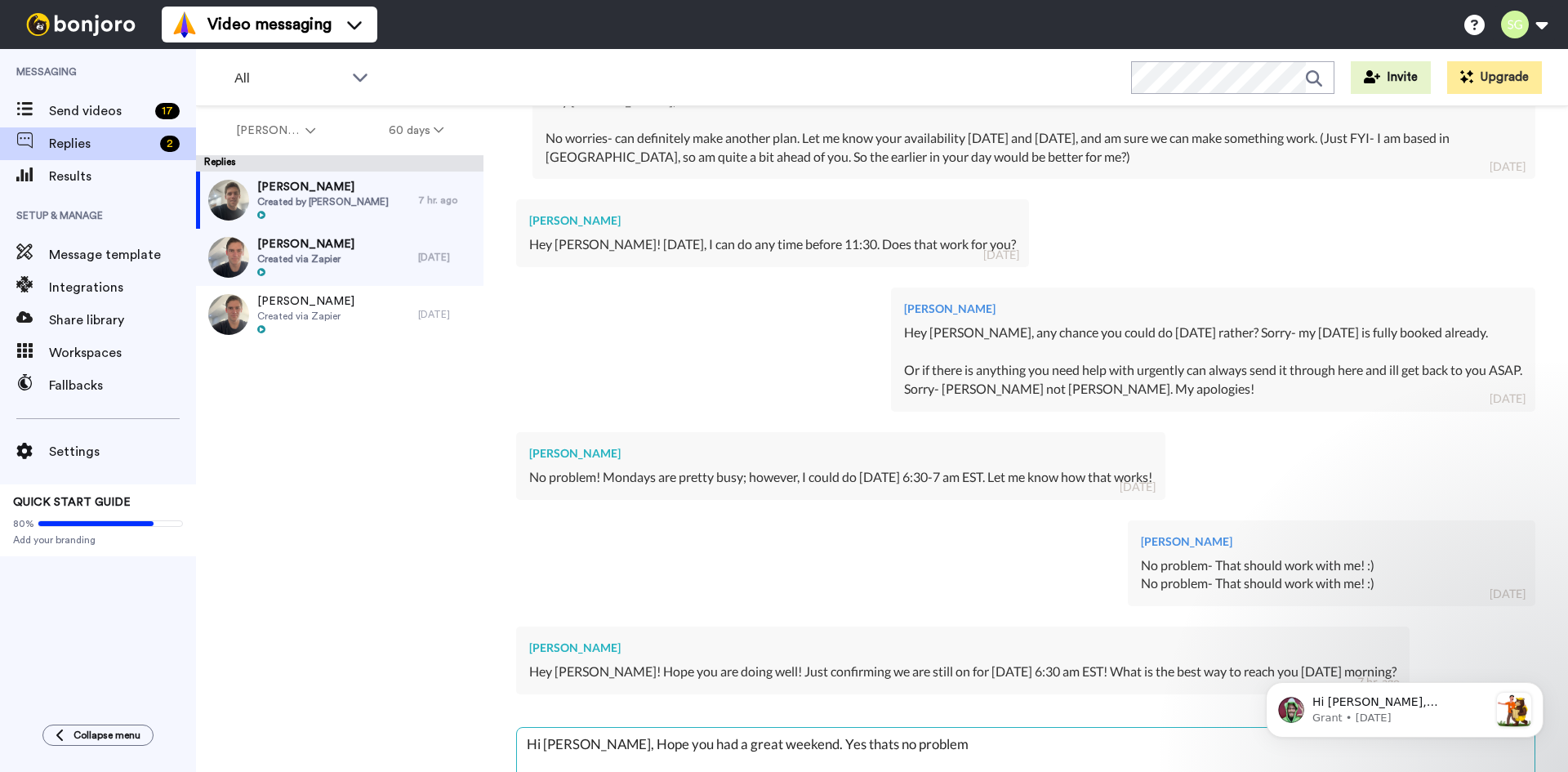
type textarea "x"
type textarea "Hi [PERSON_NAME], Hope you had a great weekend. Yes thats no problem-"
type textarea "x"
type textarea "Hi [PERSON_NAME], Hope you had a great weekend. Yes thats no problem- s"
type textarea "x"
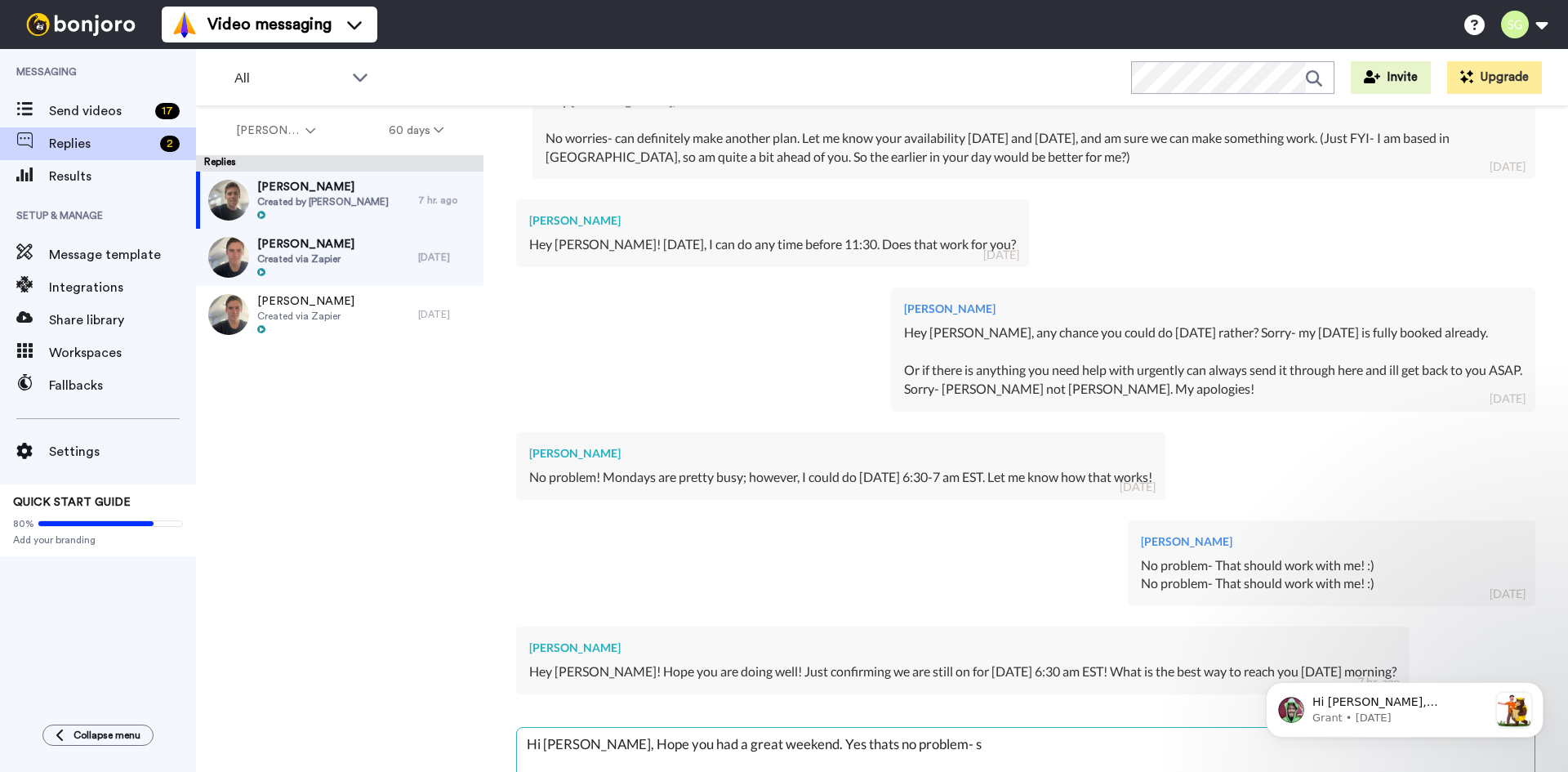
type textarea "Hi [PERSON_NAME], Hope you had a great weekend. Yes thats no problem- st"
type textarea "x"
type textarea "Hi [PERSON_NAME], Hope you had a great weekend. Yes thats no problem- sti"
type textarea "x"
type textarea "Hi [PERSON_NAME], Hope you had a great weekend. Yes thats no problem- stil"
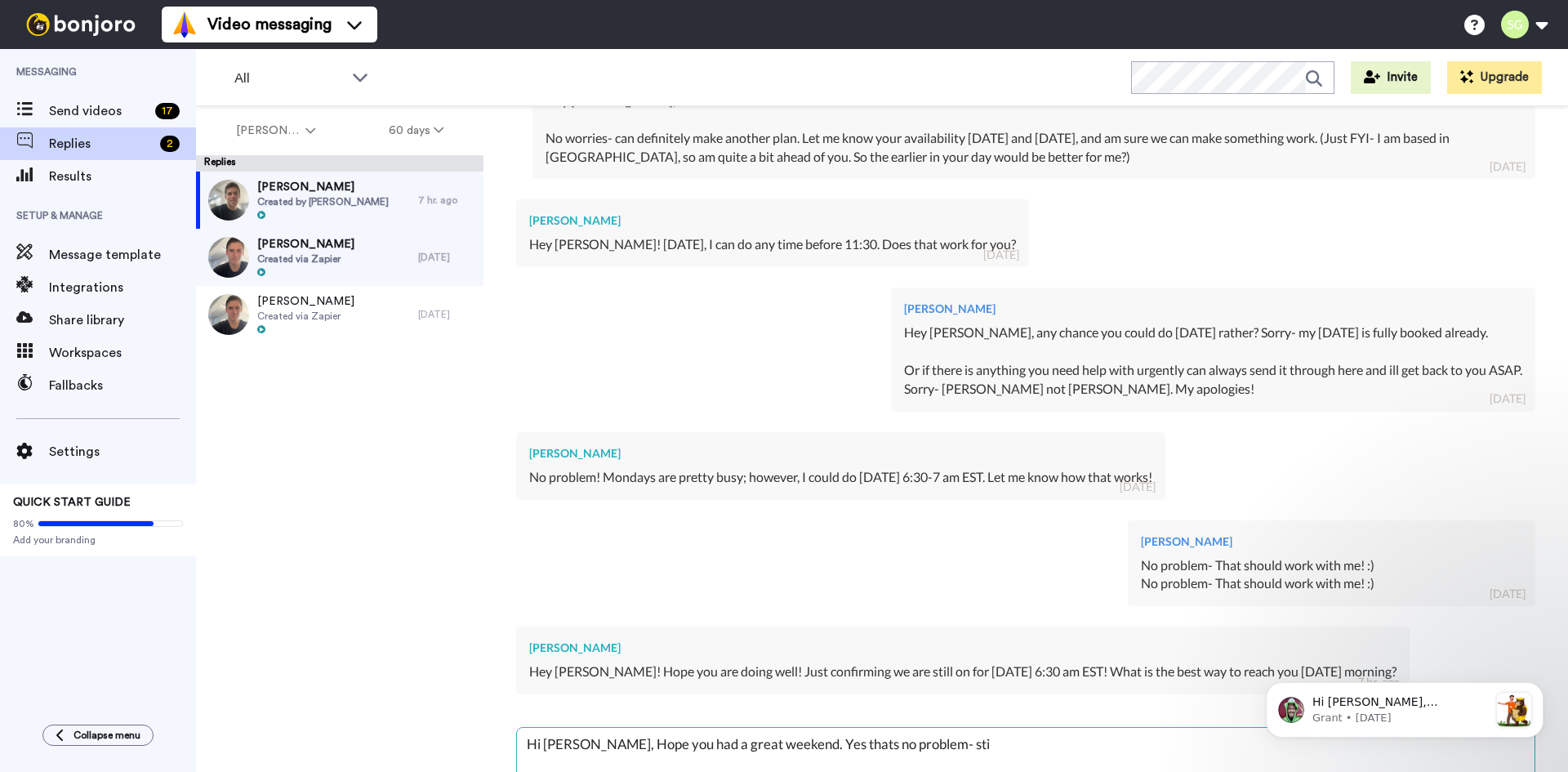
type textarea "x"
type textarea "Hi [PERSON_NAME], Hope you had a great weekend. Yes thats no problem- still"
type textarea "x"
type textarea "Hi [PERSON_NAME], Hope you had a great weekend. Yes thats no problem- still"
type textarea "x"
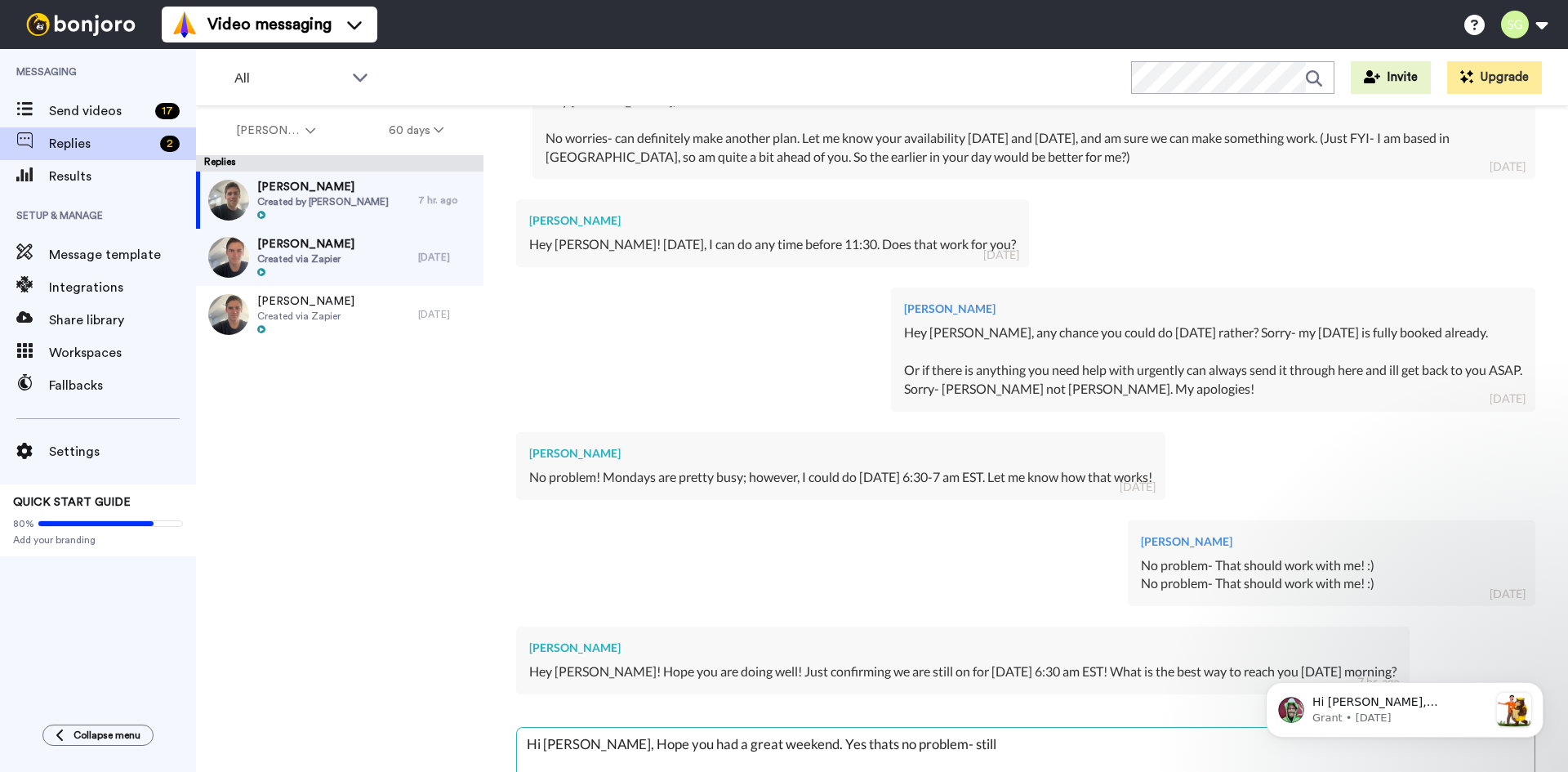
type textarea "Hi [PERSON_NAME], Hope you had a great weekend. Yes thats no problem- still g"
type textarea "x"
type textarea "Hi [PERSON_NAME], Hope you had a great weekend. Yes thats no problem- still go"
type textarea "x"
type textarea "Hi [PERSON_NAME], Hope you had a great weekend. Yes thats no problem- still goo"
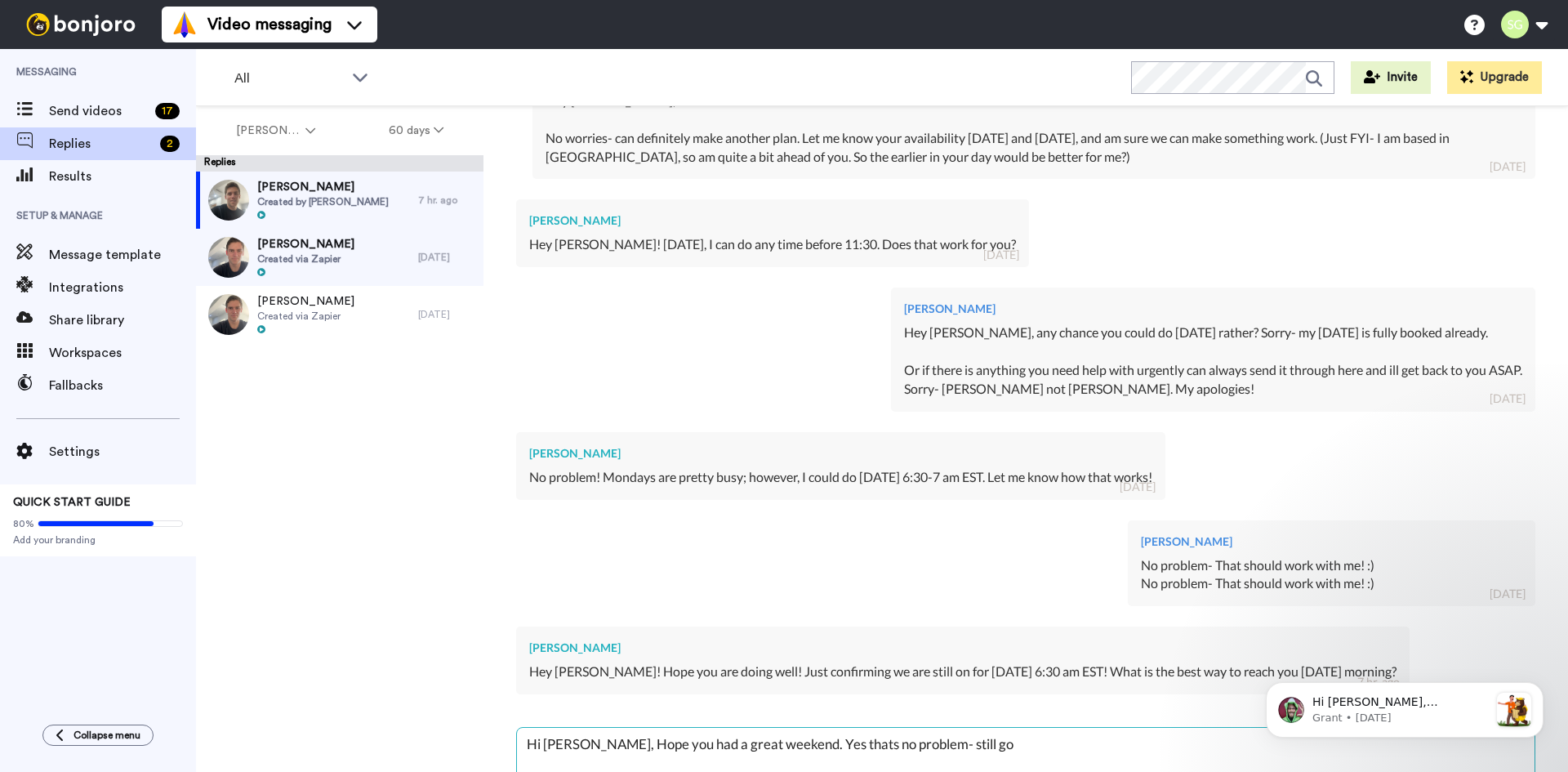
type textarea "x"
type textarea "Hi [PERSON_NAME], Hope you had a great weekend. Yes thats no problem- still good"
type textarea "x"
type textarea "Hi [PERSON_NAME], Hope you had a great weekend. Yes thats no problem- still good"
type textarea "x"
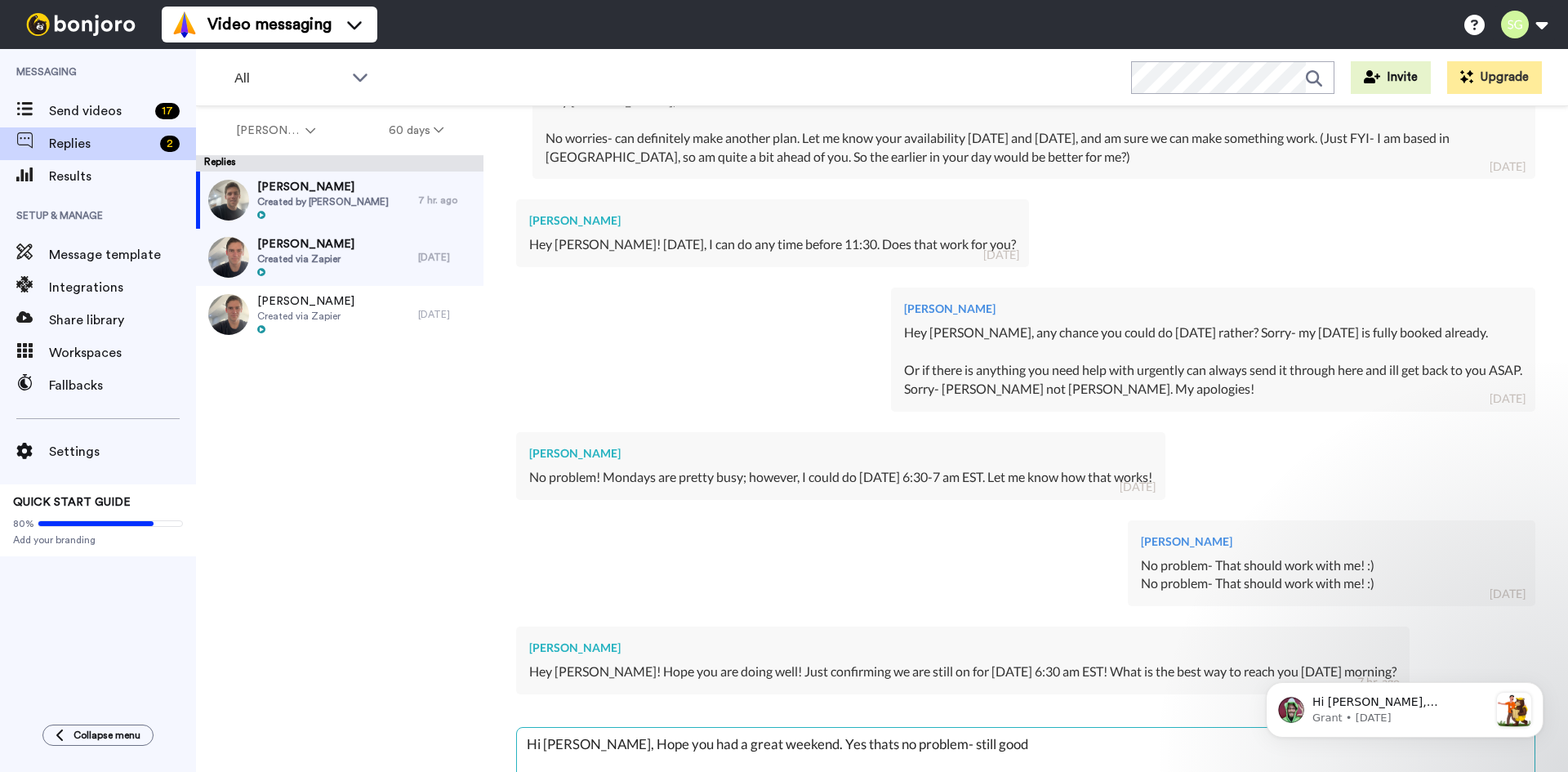
type textarea "Hi [PERSON_NAME], Hope you had a great weekend. Yes thats no problem- still goo…"
type textarea "x"
type textarea "Hi [PERSON_NAME], Hope you had a great weekend. Yes thats no problem- still goo…"
type textarea "x"
type textarea "Hi [PERSON_NAME], Hope you had a great weekend. Yes thats no problem- still goo…"
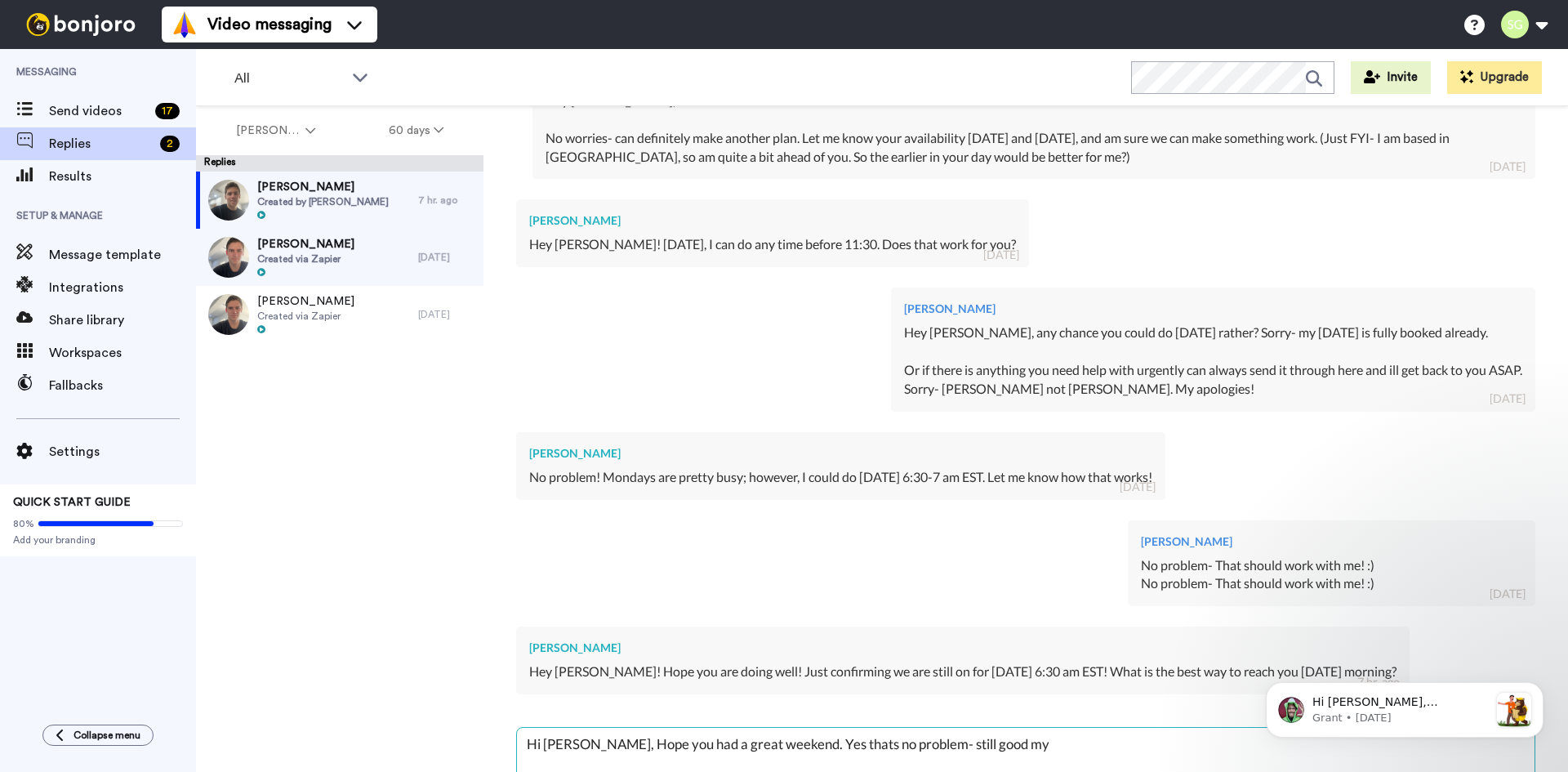
type textarea "x"
type textarea "Hi [PERSON_NAME], Hope you had a great weekend. Yes thats no problem- still goo…"
type textarea "x"
type textarea "Hi [PERSON_NAME], Hope you had a great weekend. Yes thats no problem- still goo…"
type textarea "x"
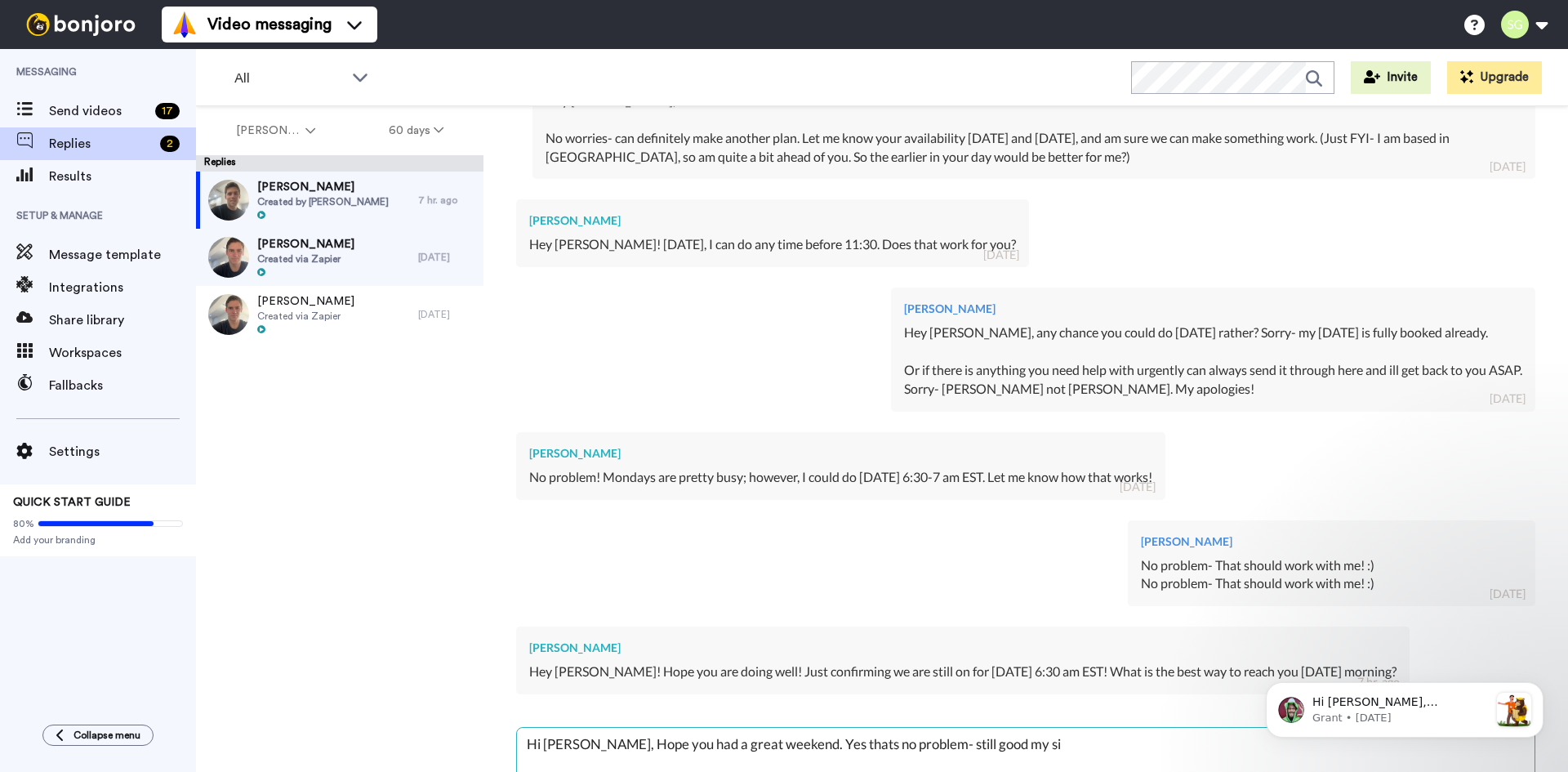
type textarea "Hi [PERSON_NAME], Hope you had a great weekend. Yes thats no problem- still goo…"
type textarea "x"
type textarea "Hi [PERSON_NAME], Hope you had a great weekend. Yes thats no problem- still goo…"
type textarea "x"
type textarea "Hi [PERSON_NAME], Hope you had a great weekend. Yes thats no problem- still goo…"
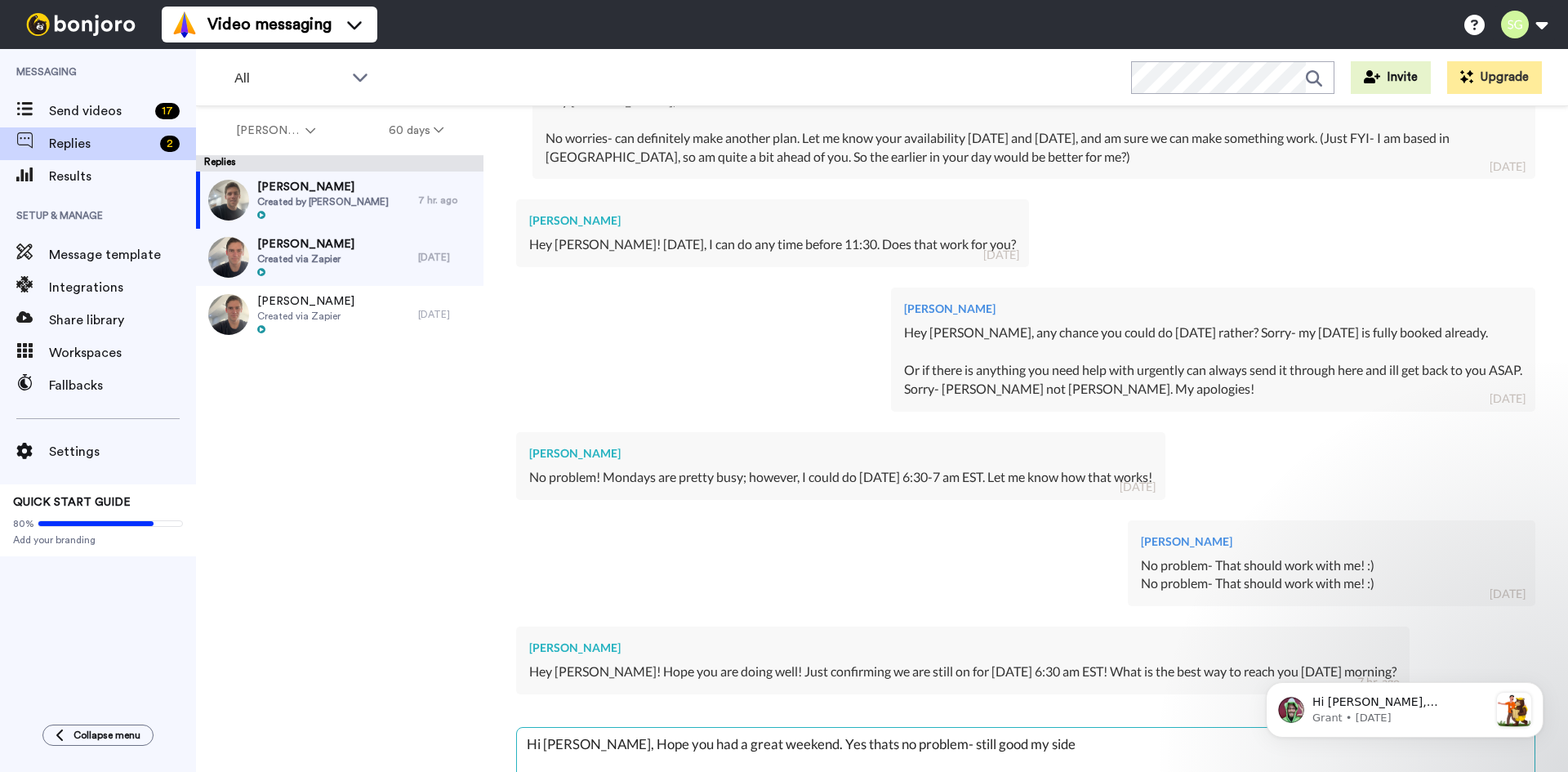
type textarea "x"
type textarea "Hi [PERSON_NAME], Hope you had a great weekend. Yes thats no problem- still goo…"
type textarea "x"
type textarea "Hi [PERSON_NAME], Hope you had a great weekend. Yes thats no problem- still goo…"
type textarea "x"
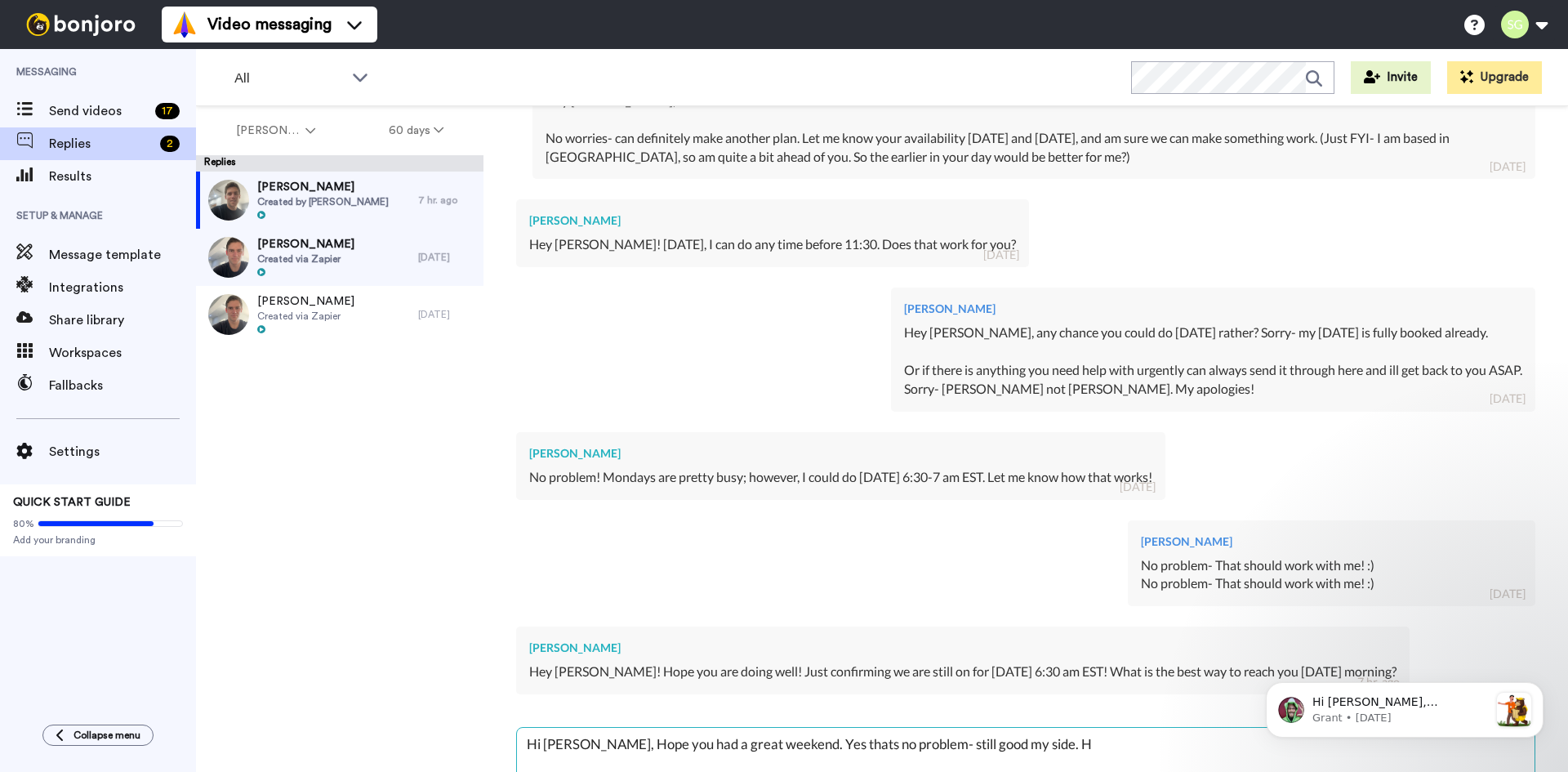
type textarea "Hi [PERSON_NAME], Hope you had a great weekend. Yes thats no problem- still goo…"
type textarea "x"
type textarea "Hi [PERSON_NAME], Hope you had a great weekend. Yes thats no problem- still goo…"
type textarea "x"
type textarea "Hi [PERSON_NAME], Hope you had a great weekend. Yes thats no problem- still goo…"
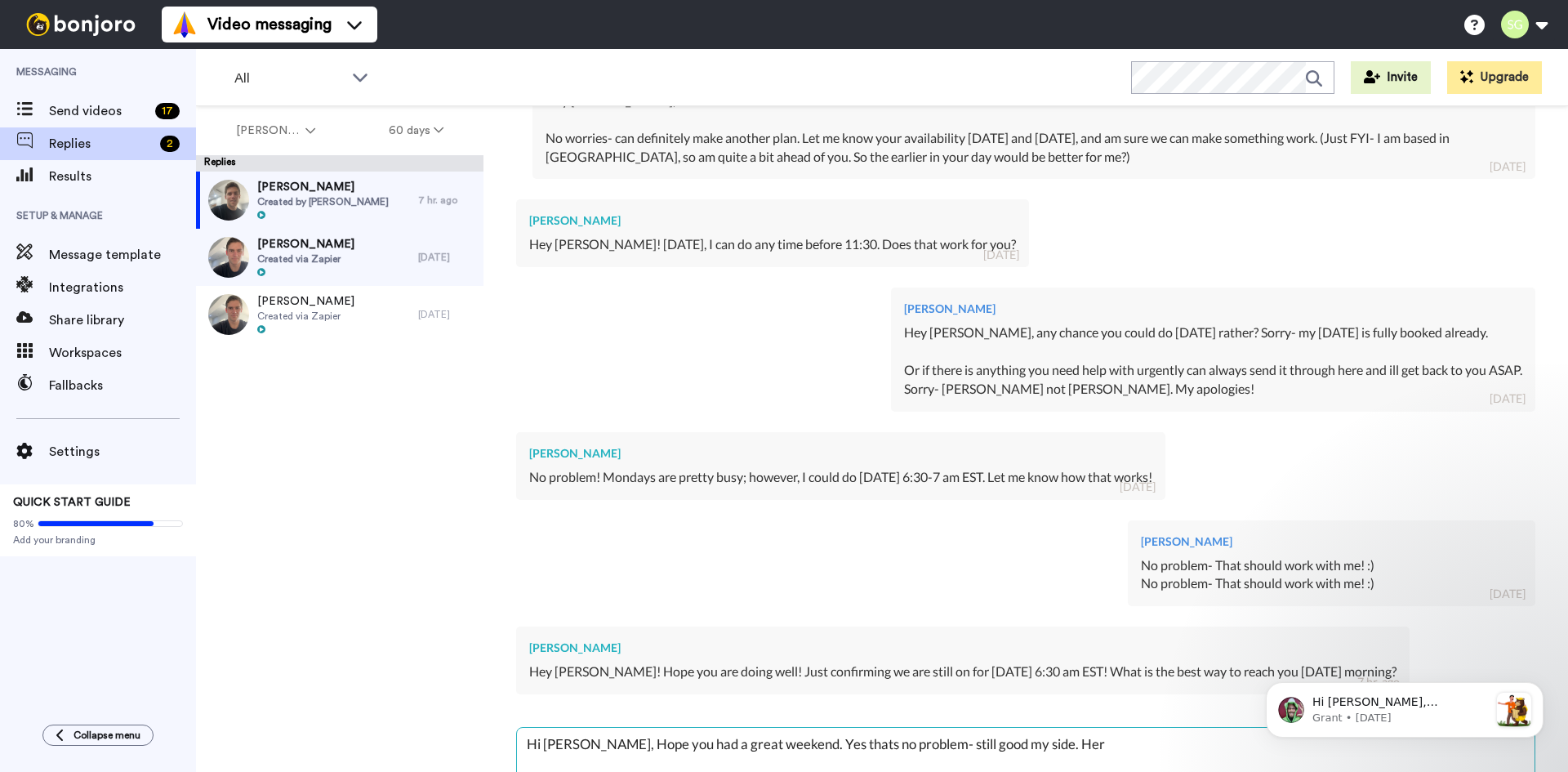
type textarea "x"
type textarea "Hi [PERSON_NAME], Hope you had a great weekend. Yes thats no problem- still goo…"
type textarea "x"
type textarea "Hi [PERSON_NAME], Hope you had a great weekend. Yes thats no problem- still goo…"
type textarea "x"
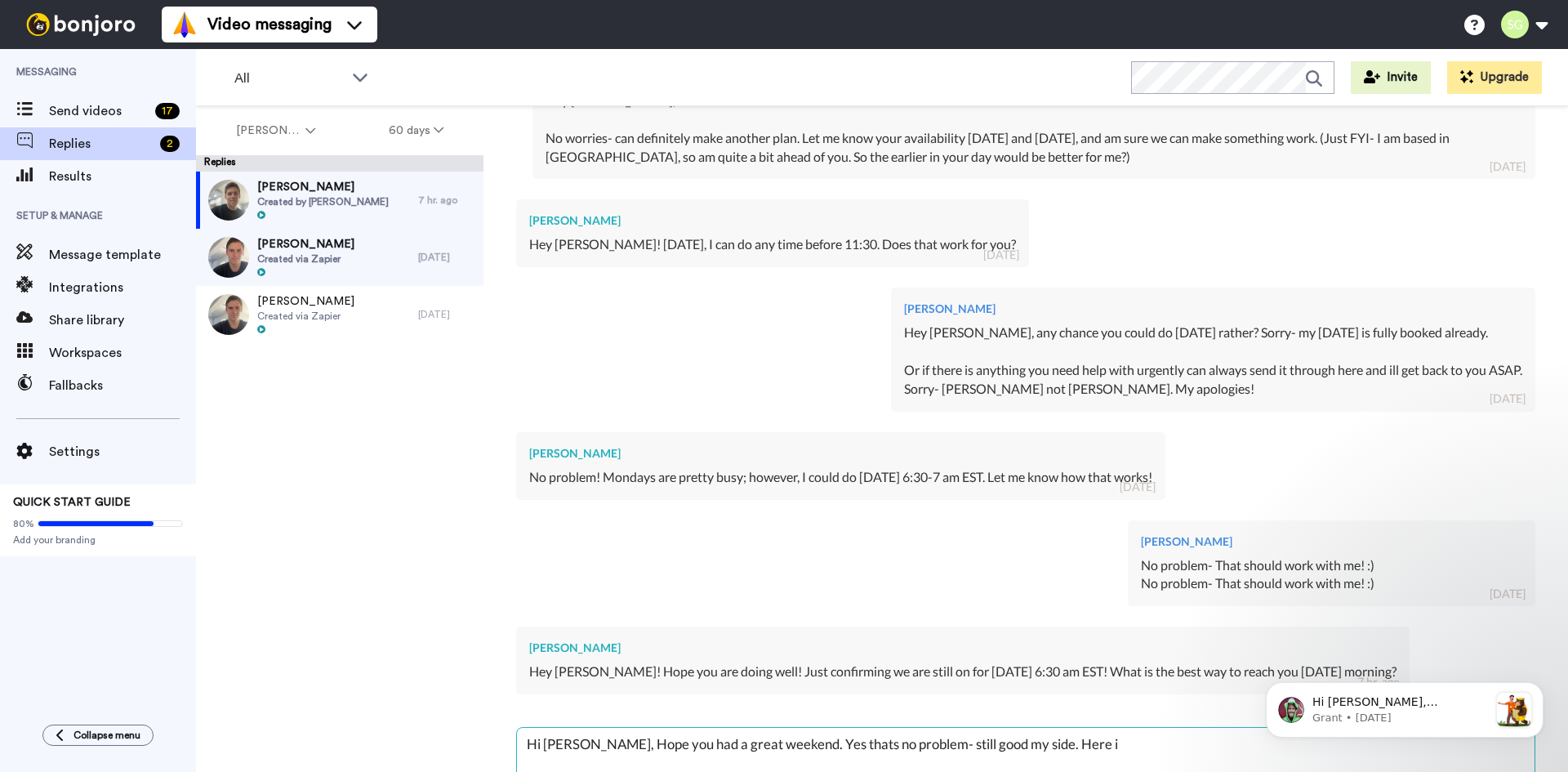
type textarea "Hi [PERSON_NAME], Hope you had a great weekend. Yes thats no problem- still goo…"
type textarea "x"
type textarea "Hi [PERSON_NAME], Hope you had a great weekend. Yes thats no problem- still goo…"
type textarea "x"
type textarea "Hi [PERSON_NAME], Hope you had a great weekend. Yes thats no problem- still goo…"
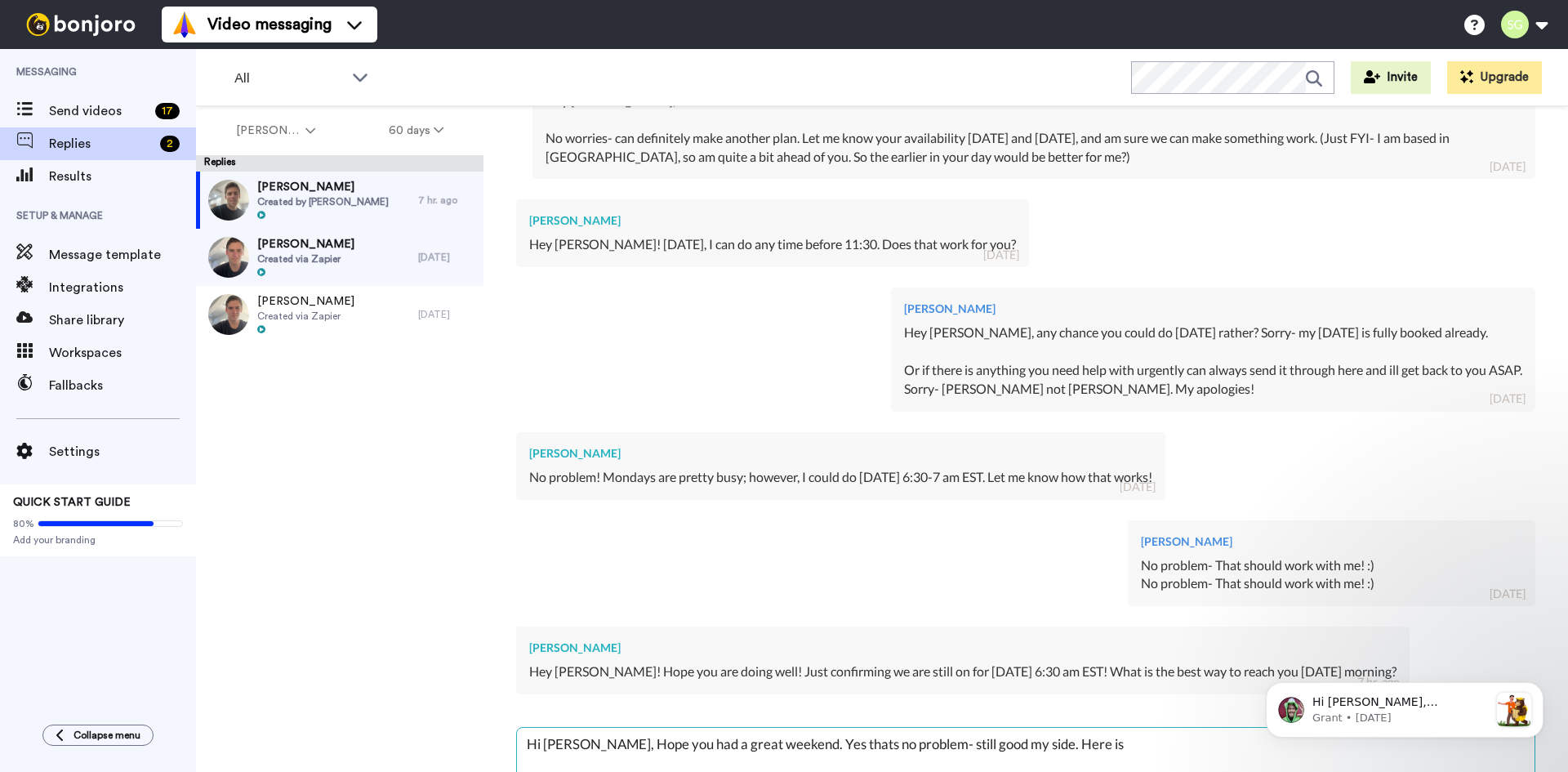
type textarea "x"
type textarea "Hi [PERSON_NAME], Hope you had a great weekend. Yes thats no problem- still goo…"
type textarea "x"
type textarea "Hi [PERSON_NAME], Hope you had a great weekend. Yes thats no problem- still goo…"
type textarea "x"
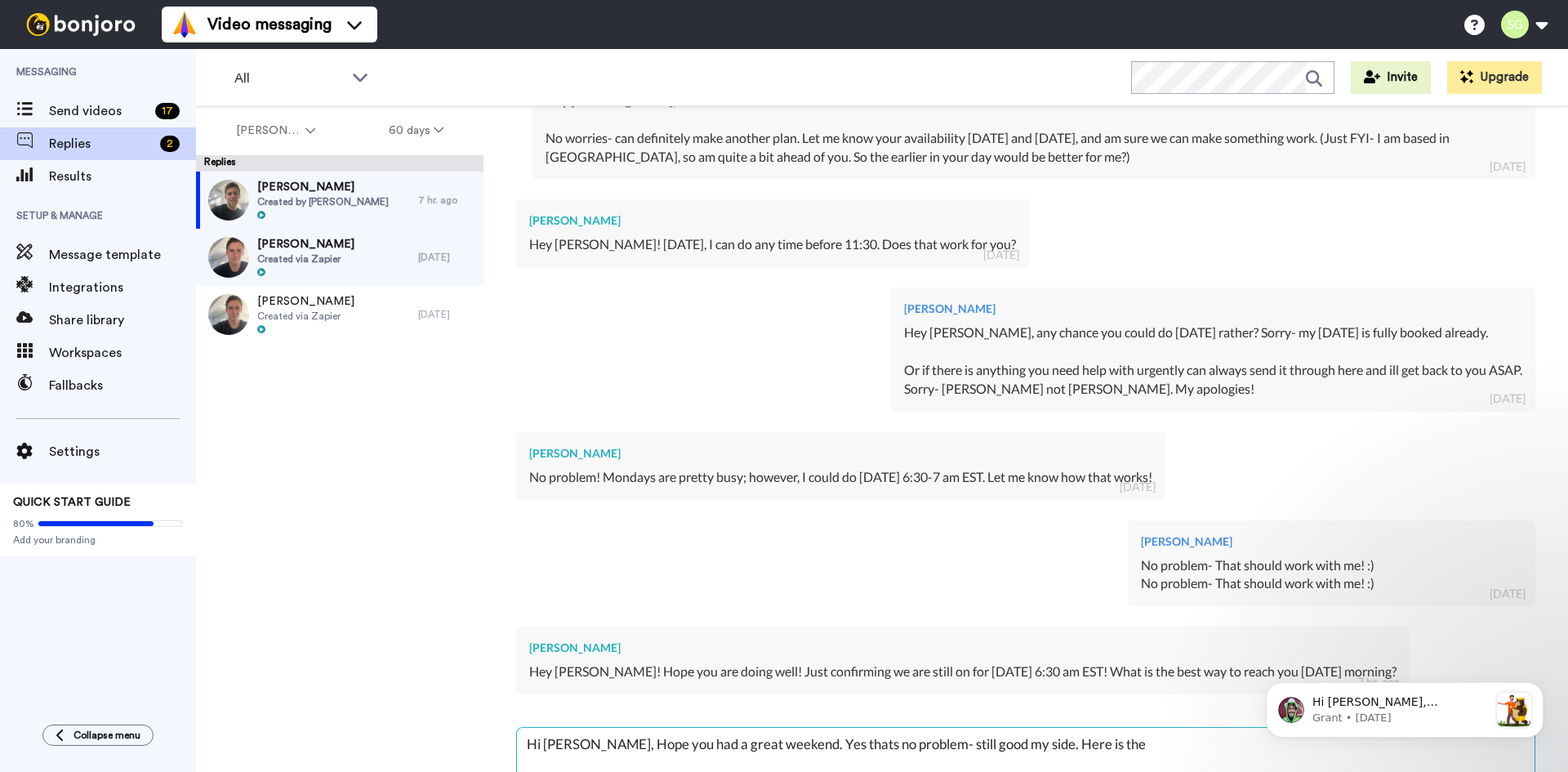
type textarea "Hi [PERSON_NAME], Hope you had a great weekend. Yes thats no problem- still goo…"
type textarea "x"
type textarea "Hi [PERSON_NAME], Hope you had a great weekend. Yes thats no problem- still goo…"
type textarea "x"
type textarea "Hi [PERSON_NAME], Hope you had a great weekend. Yes thats no problem- still goo…"
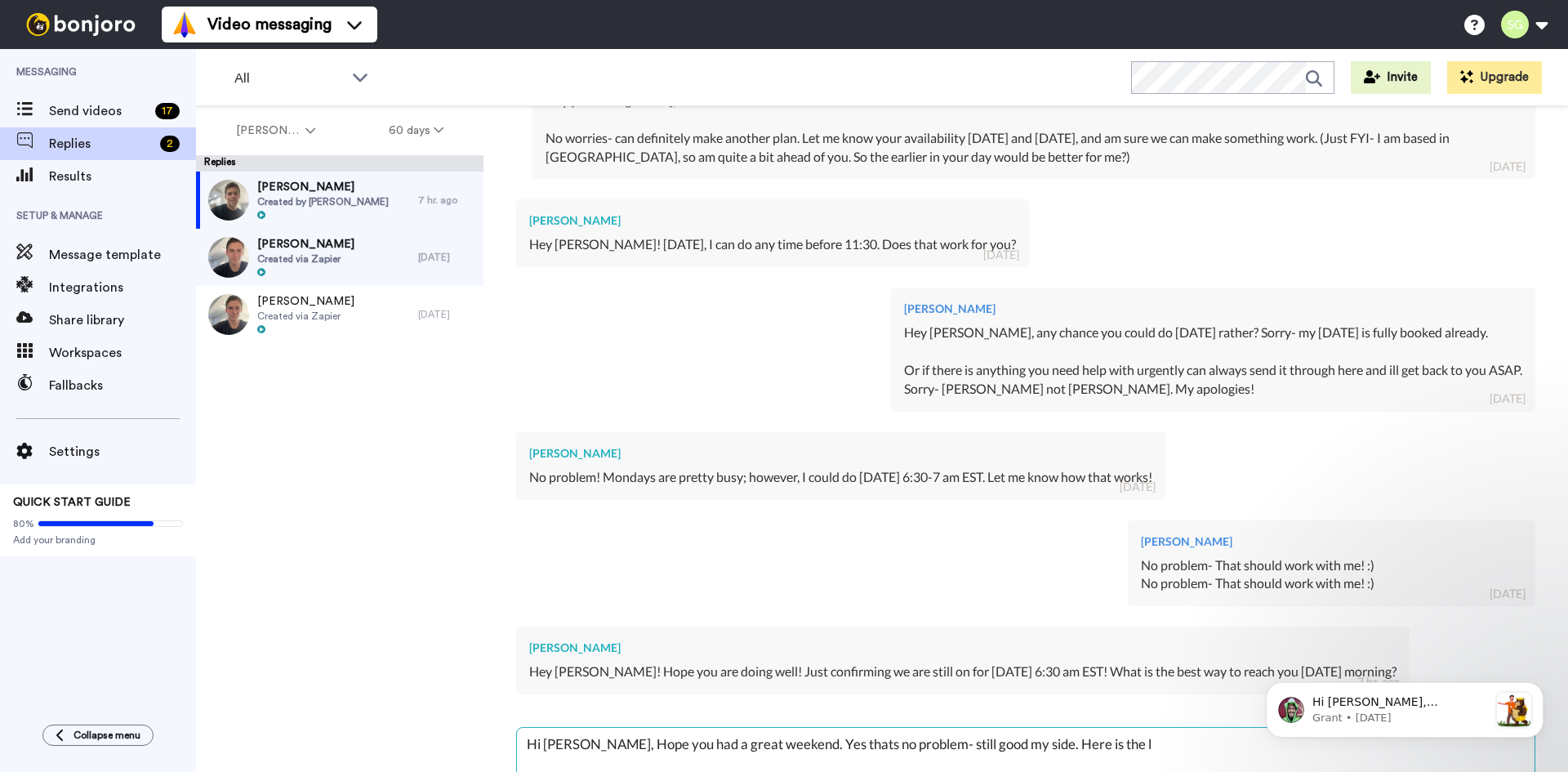
type textarea "x"
type textarea "Hi [PERSON_NAME], Hope you had a great weekend. Yes thats no problem- still goo…"
type textarea "x"
type textarea "Hi [PERSON_NAME], Hope you had a great weekend. Yes thats no problem- still goo…"
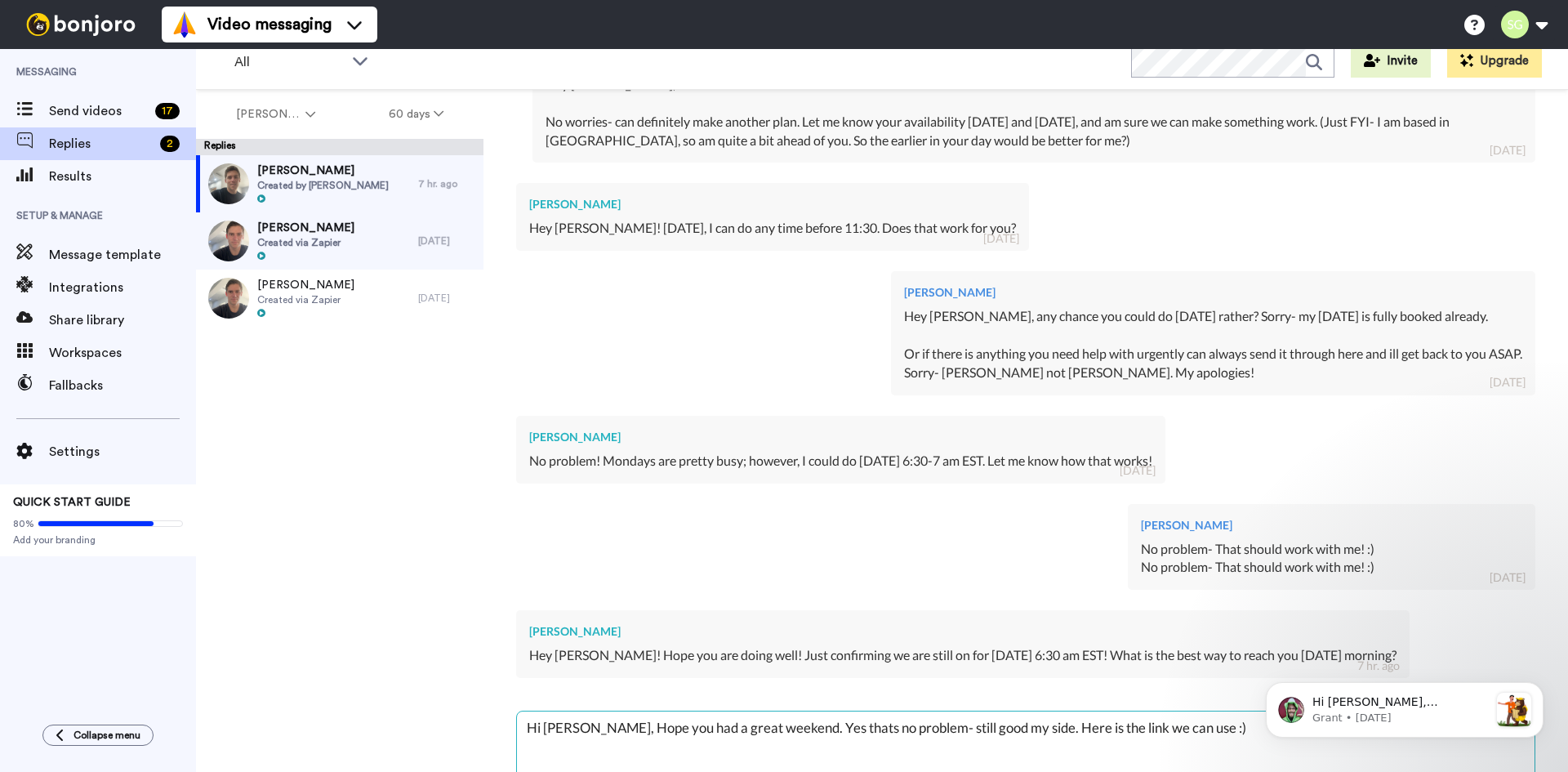
paste textarea "[URL][DOMAIN_NAME][SECURITY_DATA]"
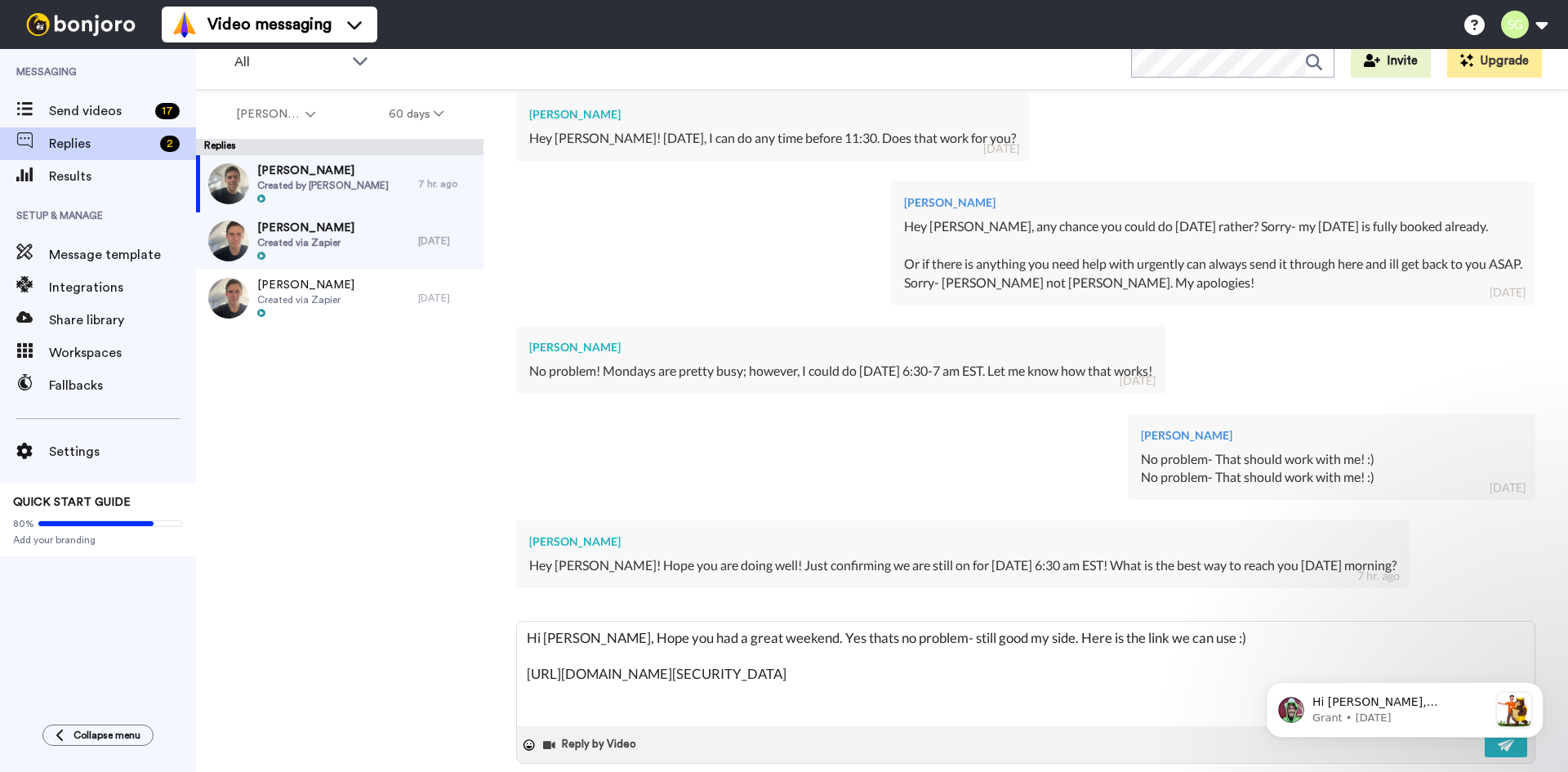
scroll to position [674, 0]
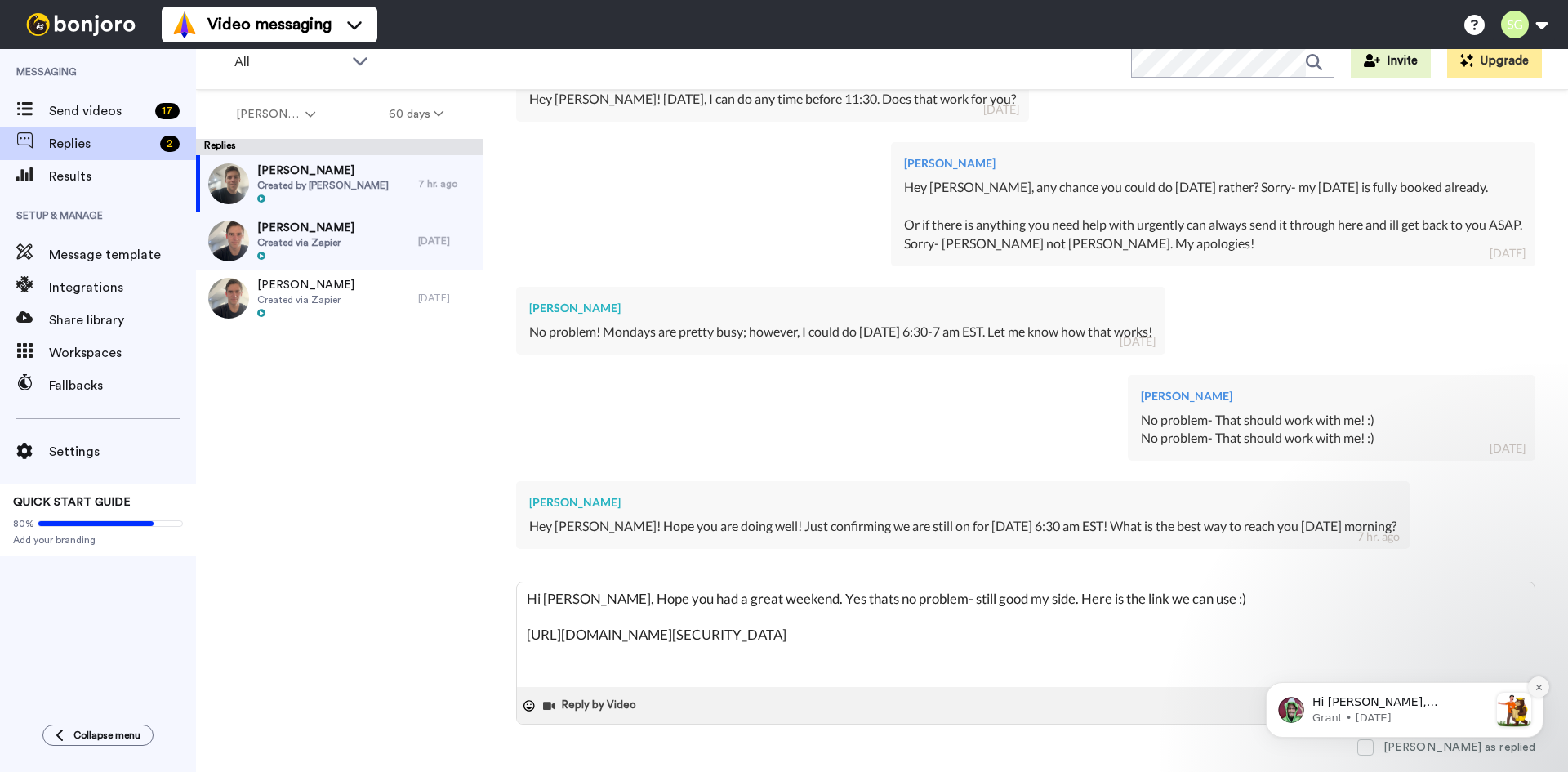
click at [1539, 690] on icon "Dismiss notification" at bounding box center [1539, 687] width 9 height 9
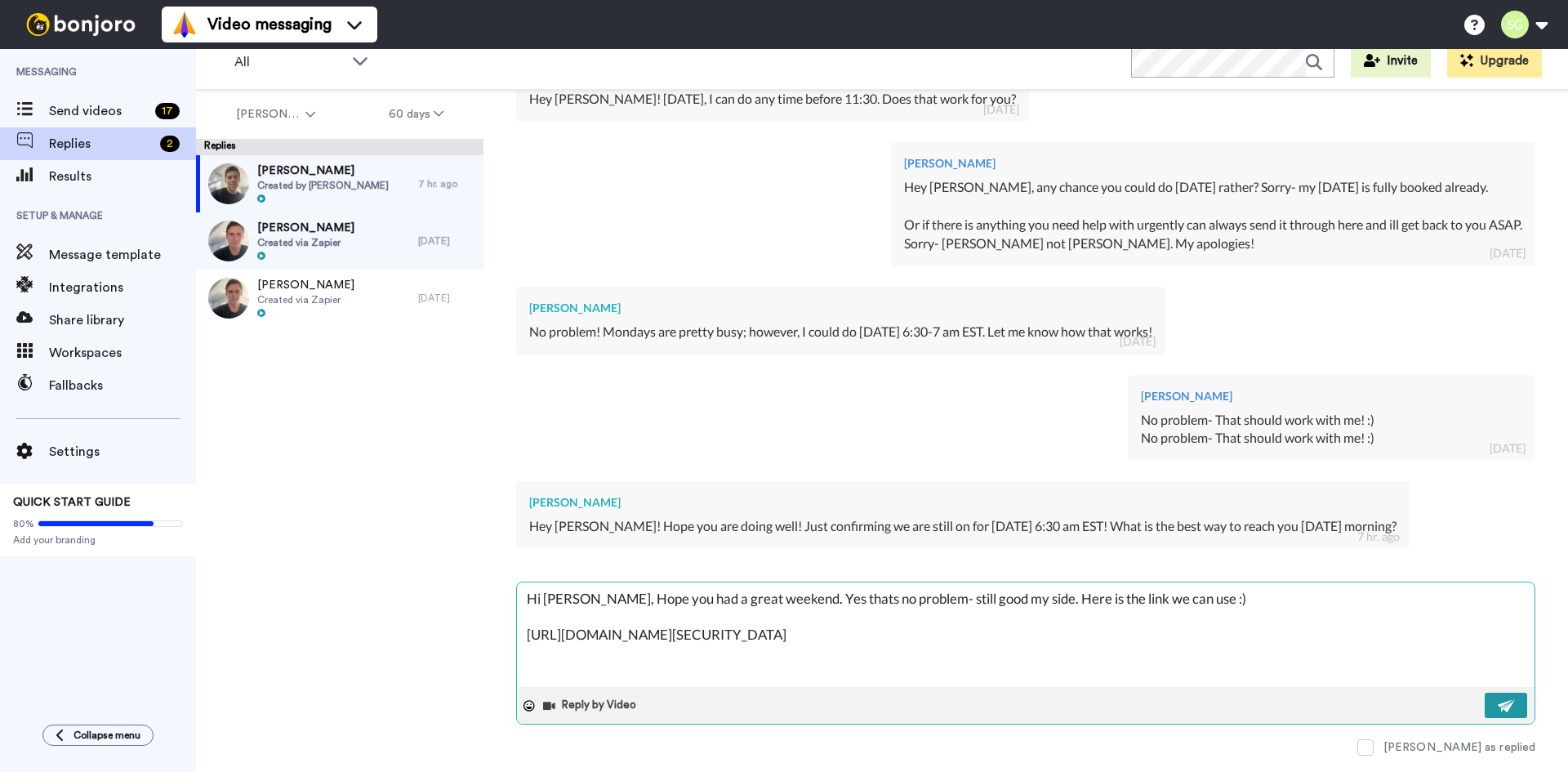
click at [1485, 702] on button at bounding box center [1506, 706] width 43 height 25
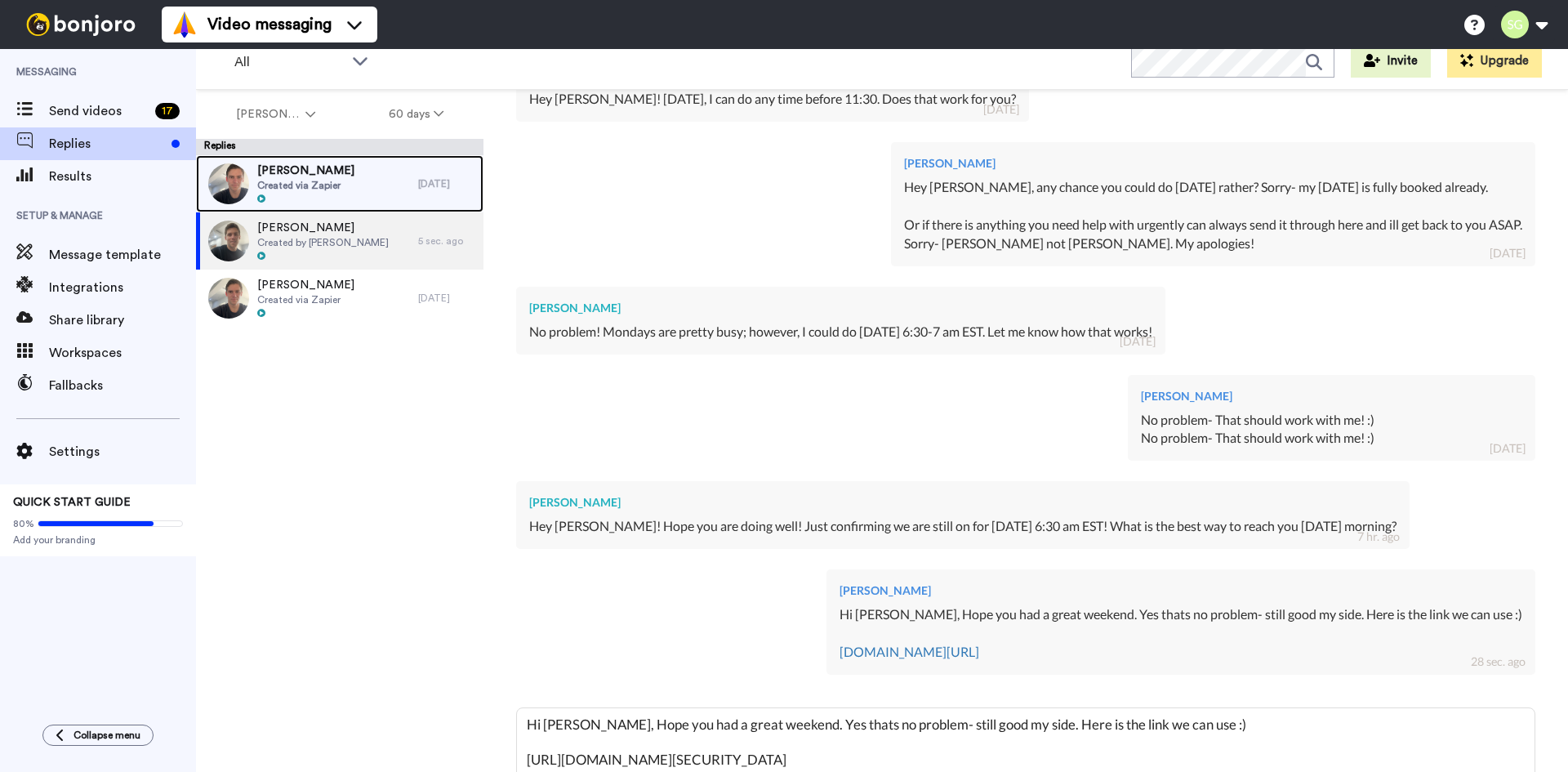
click at [315, 168] on span "[PERSON_NAME]" at bounding box center [306, 170] width 98 height 16
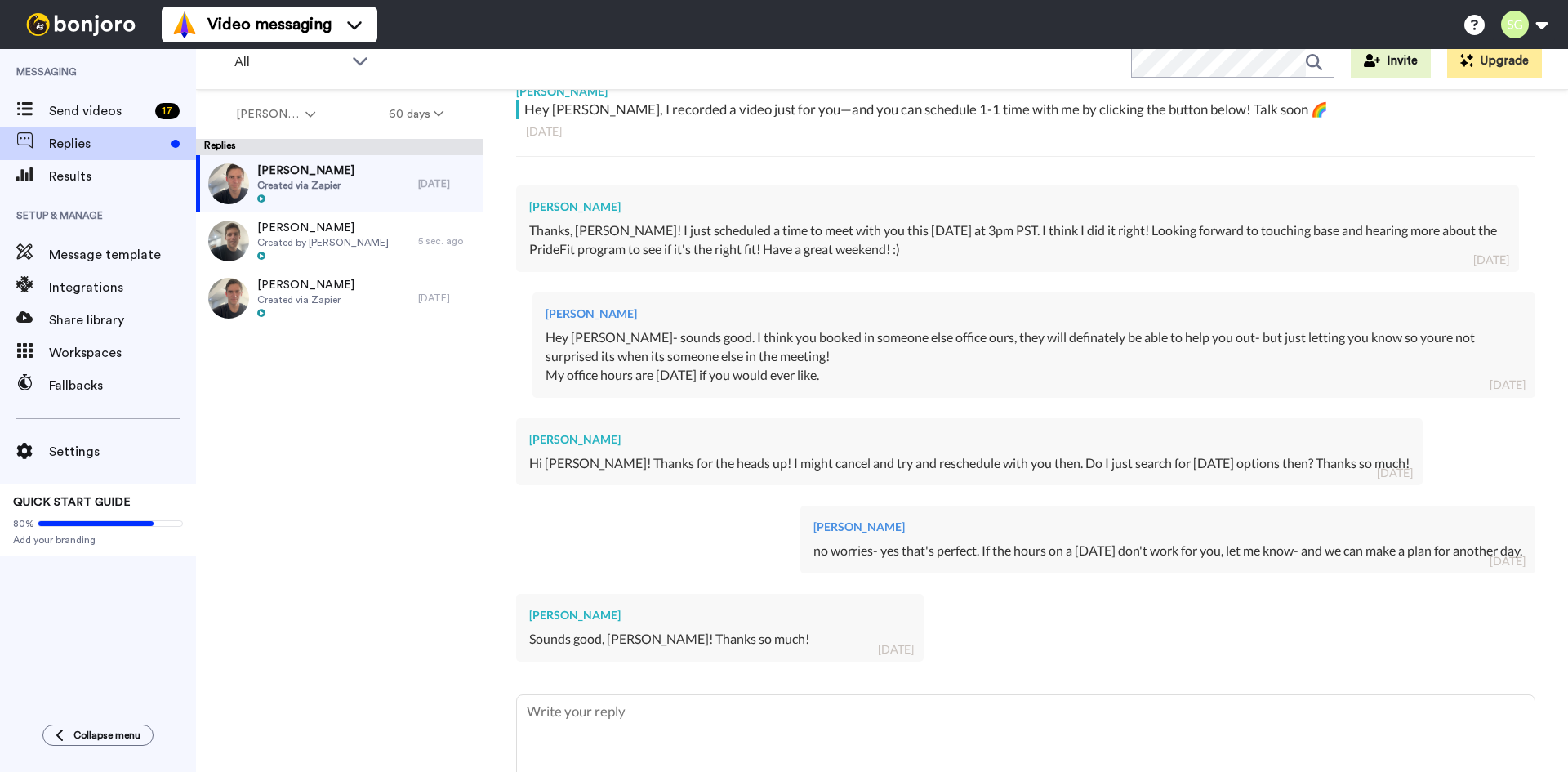
scroll to position [404, 0]
